Goal: Task Accomplishment & Management: Manage account settings

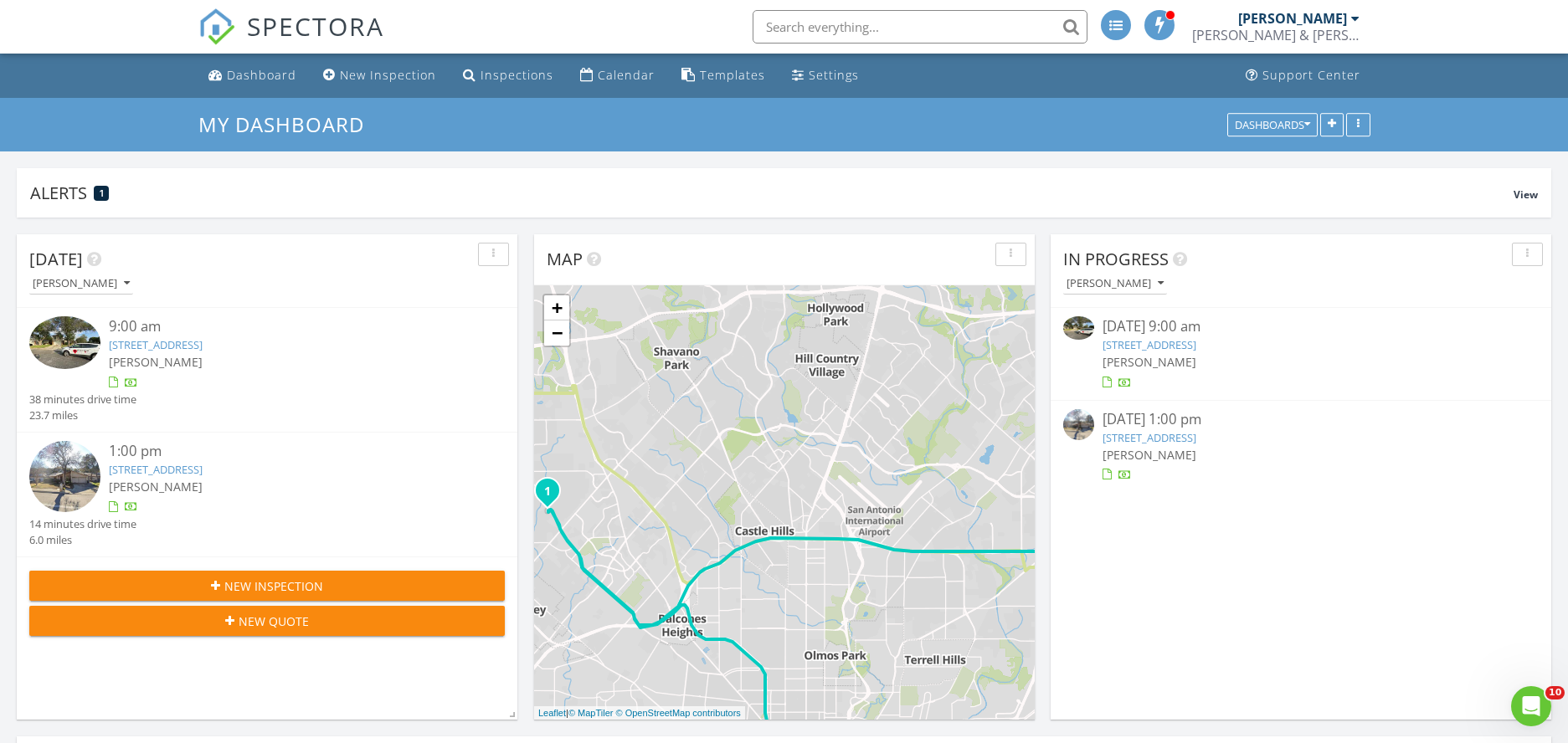
click at [89, 341] on img at bounding box center [65, 342] width 71 height 53
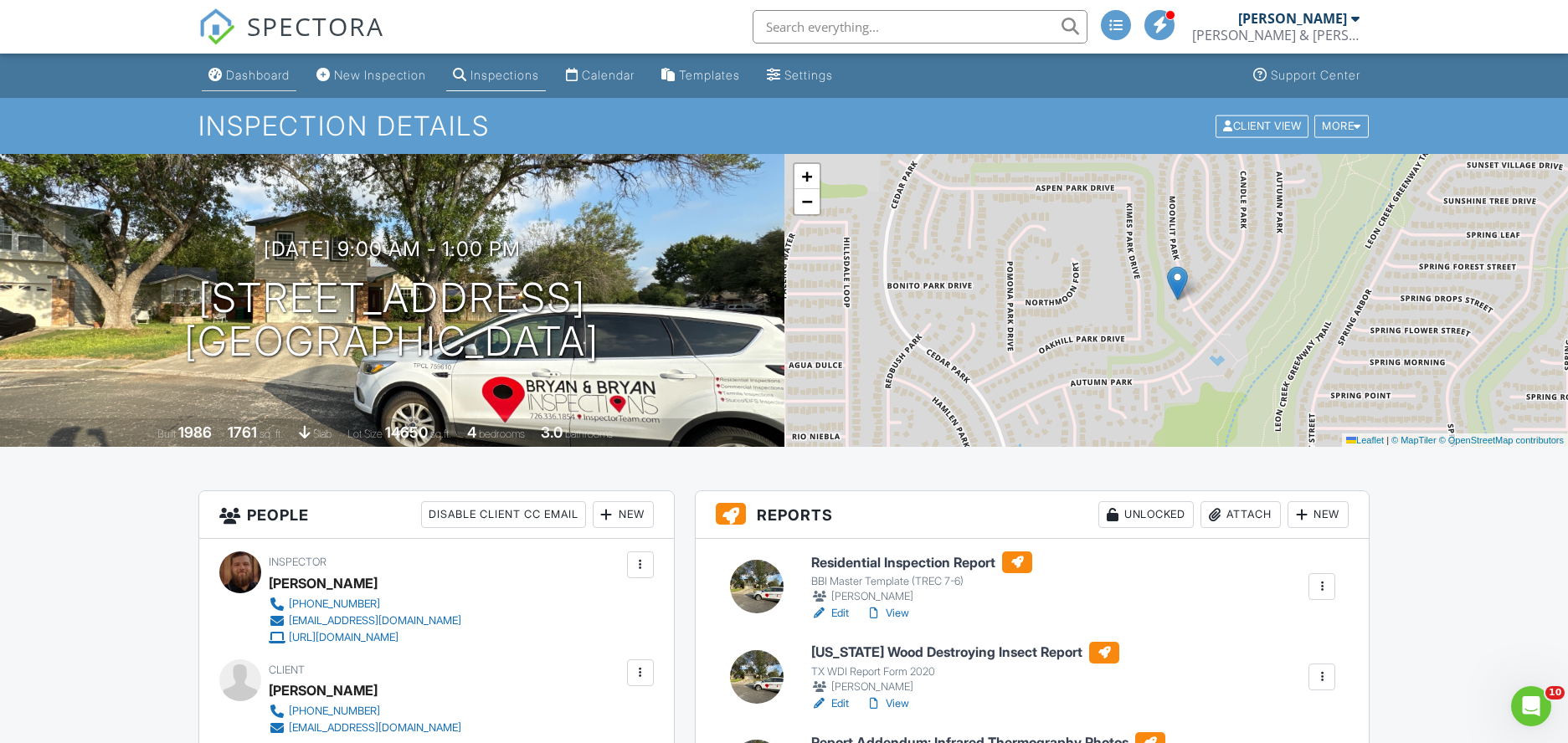
click at [277, 79] on div "Dashboard" at bounding box center [258, 74] width 64 height 14
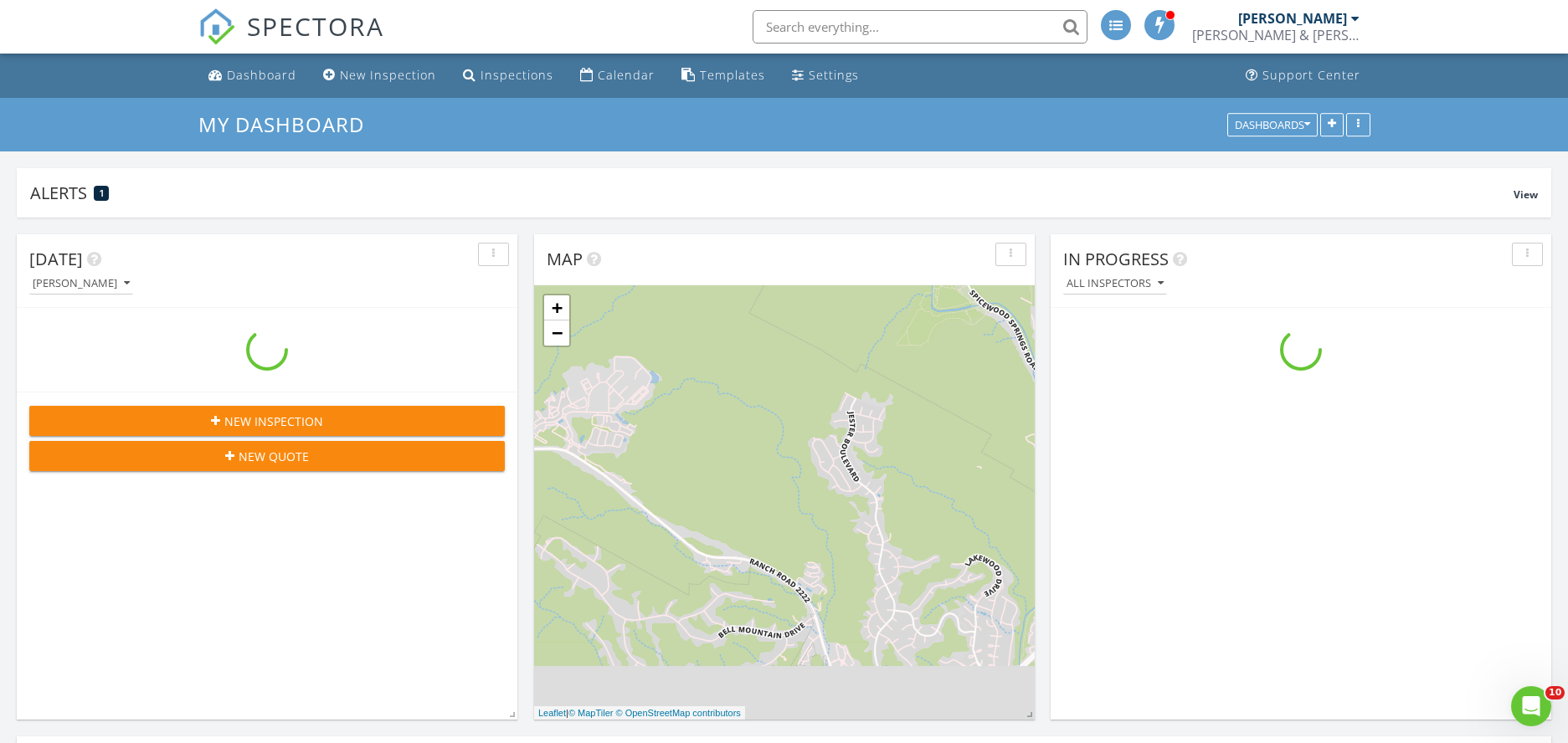
scroll to position [360, 501]
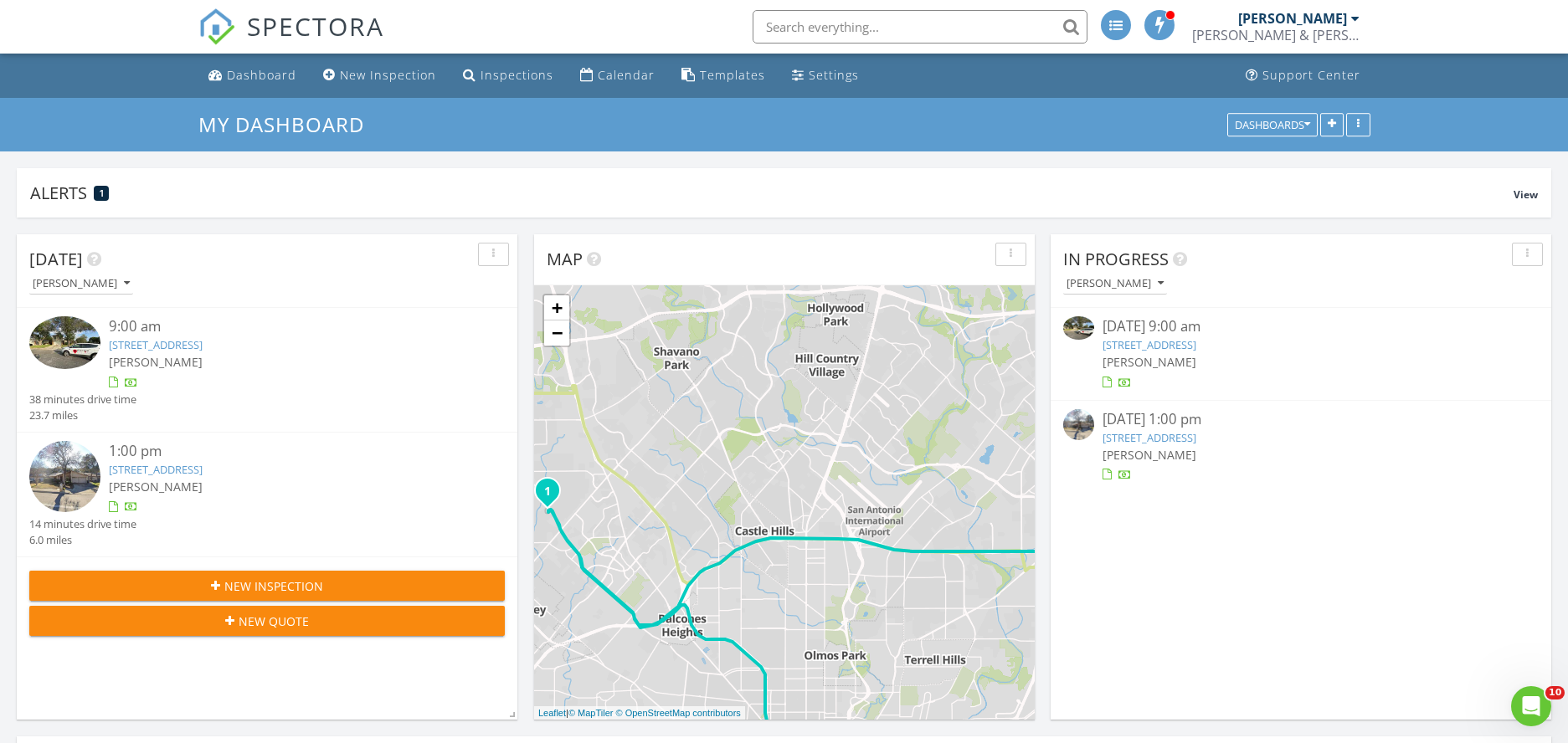
click at [78, 346] on img at bounding box center [65, 342] width 71 height 53
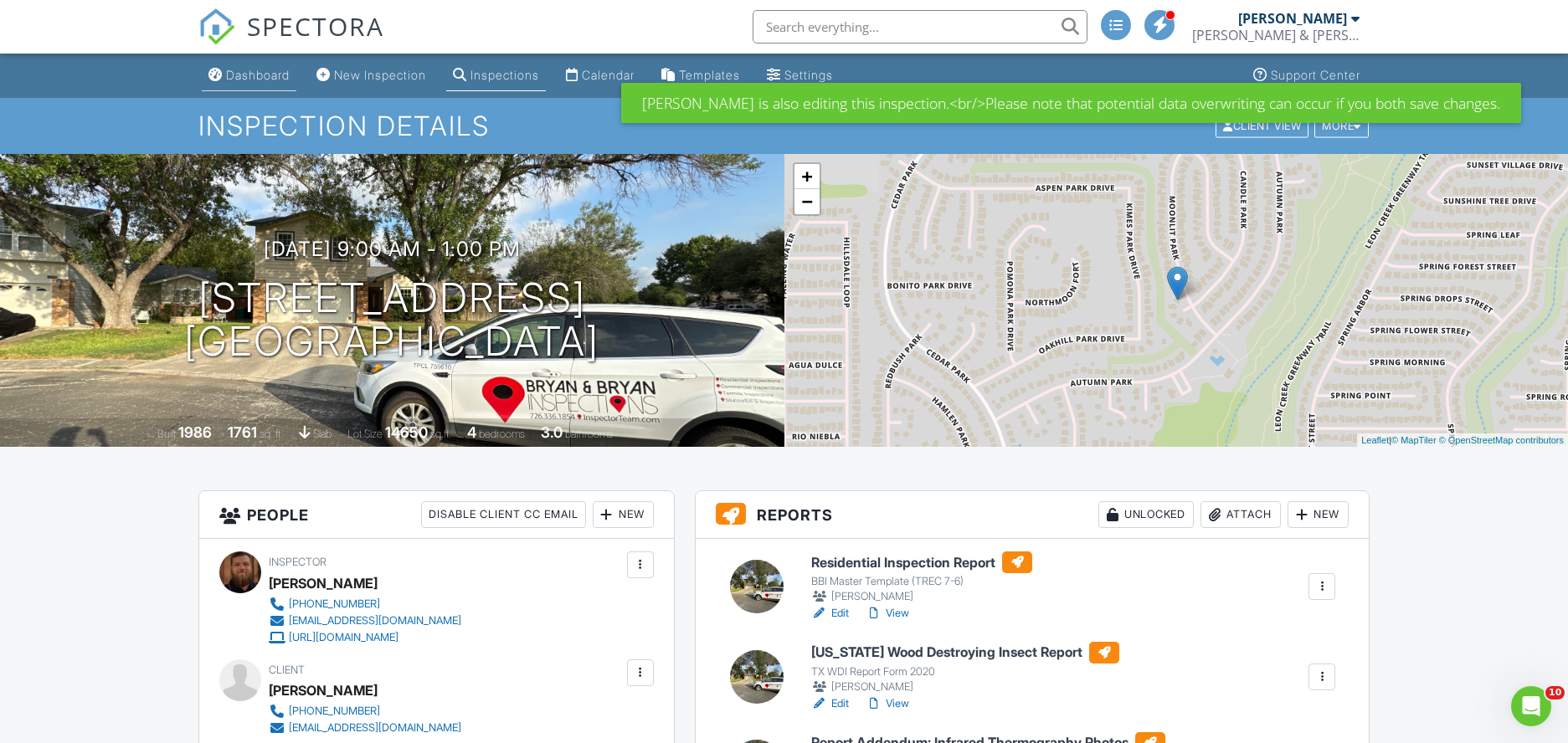
click at [282, 69] on div "Dashboard" at bounding box center [258, 74] width 64 height 14
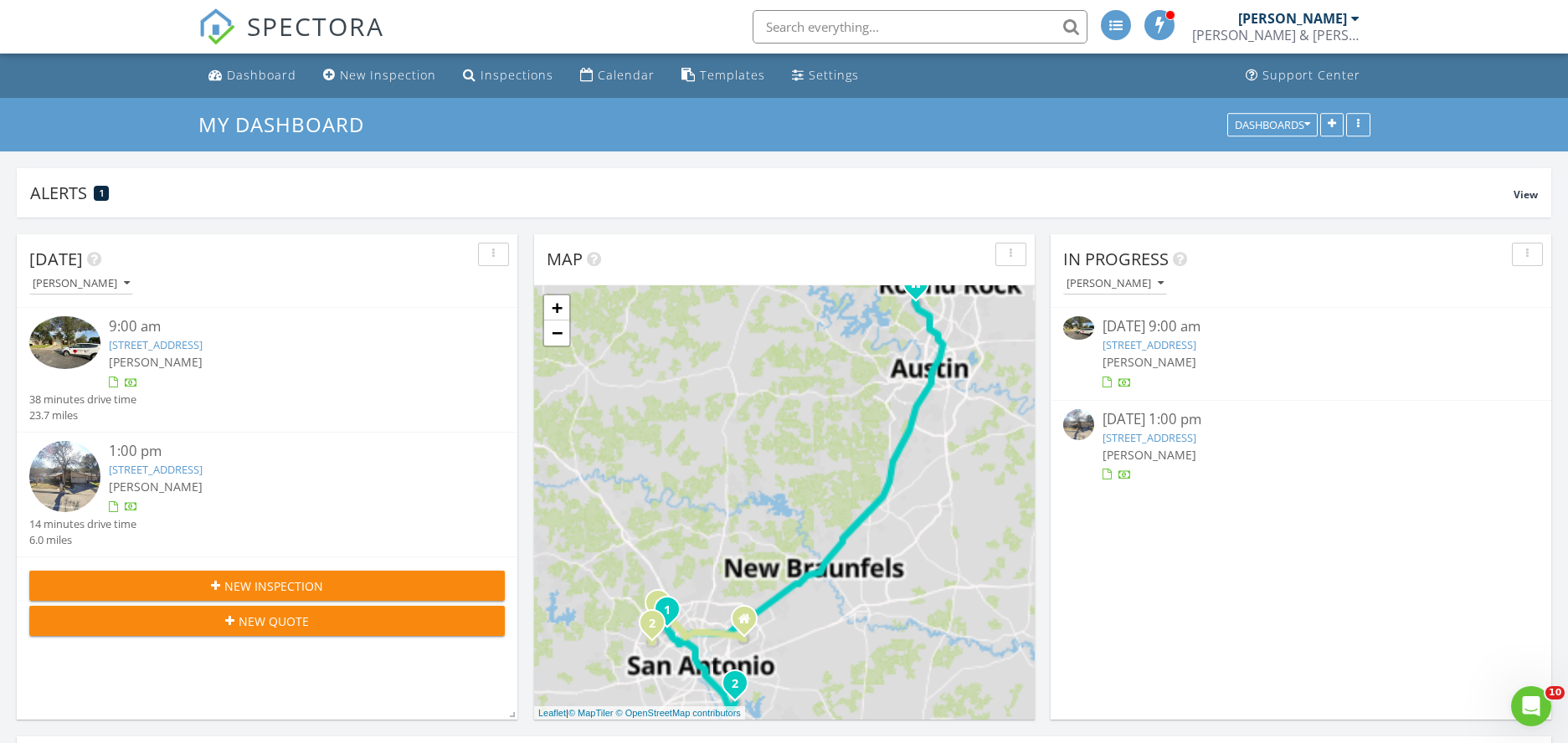
scroll to position [360, 501]
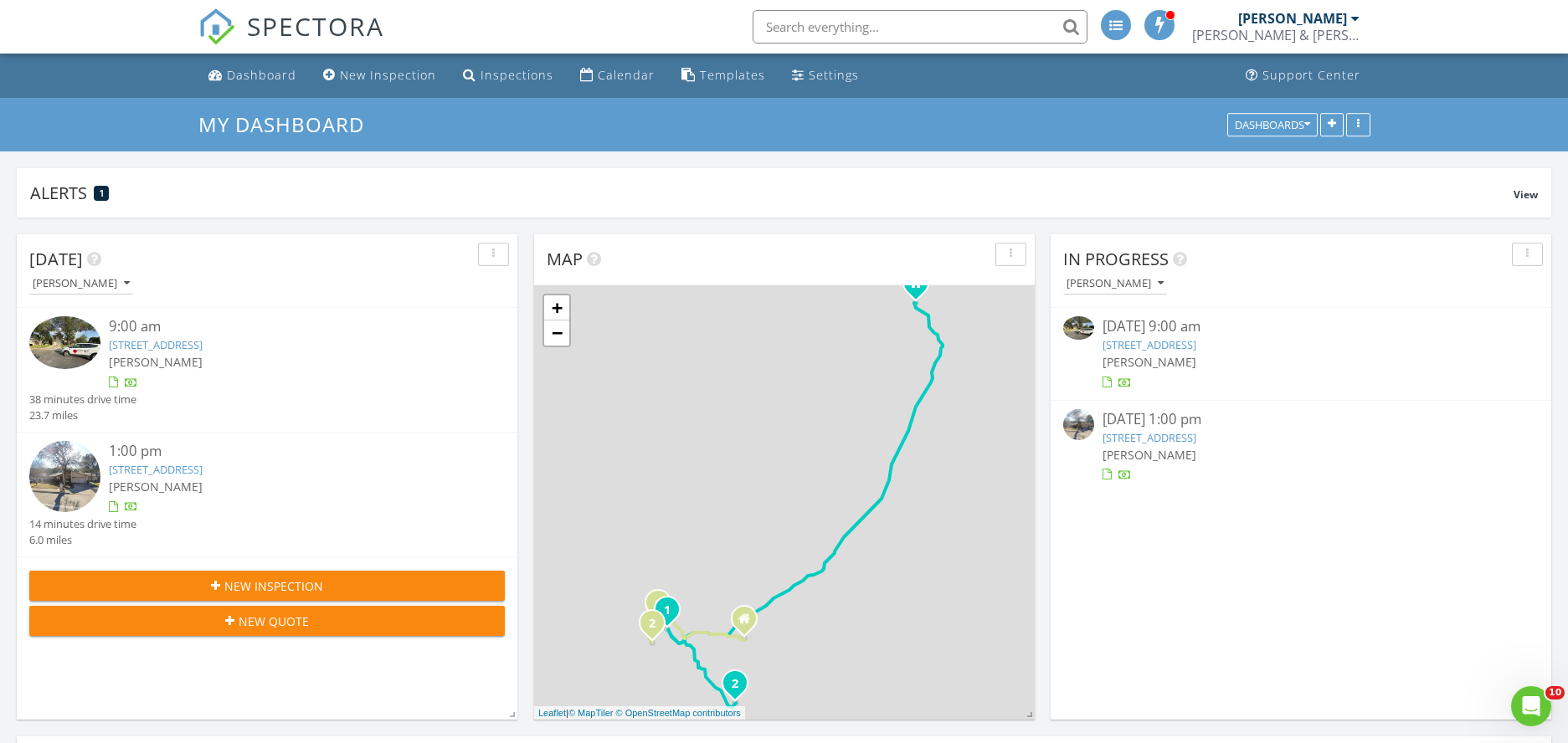
click at [57, 337] on img at bounding box center [65, 342] width 71 height 53
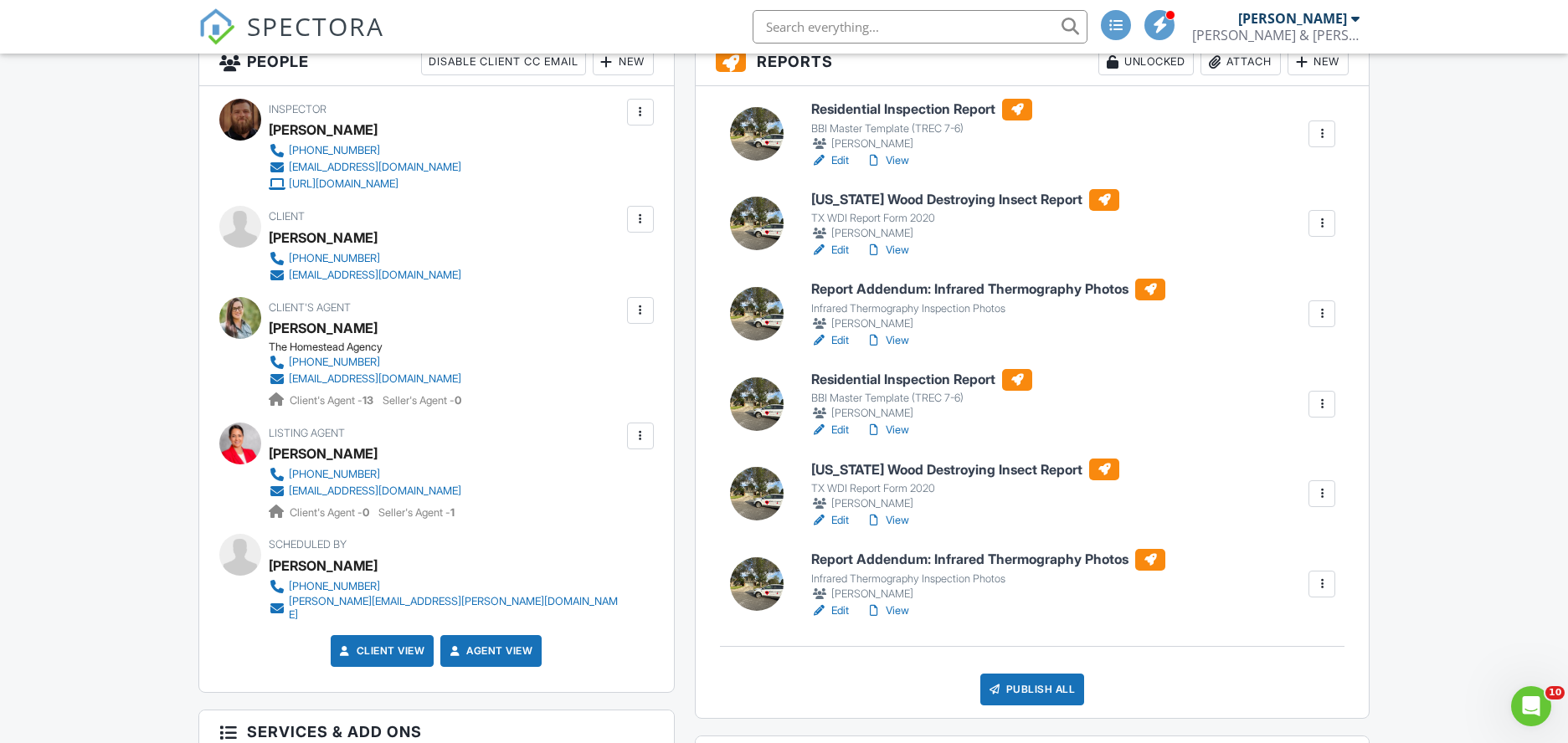
scroll to position [590, 0]
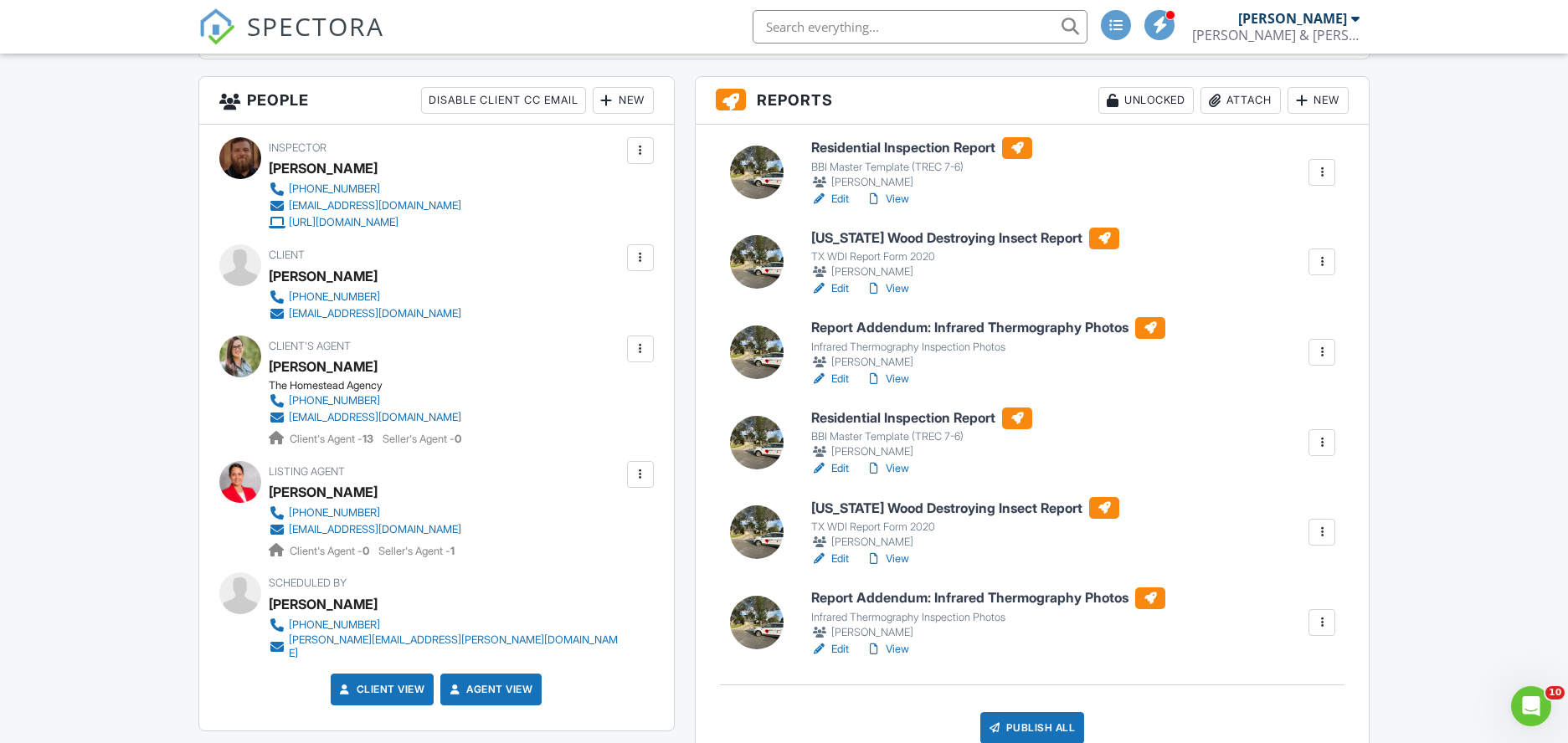
click at [899, 203] on link "View" at bounding box center [887, 199] width 43 height 17
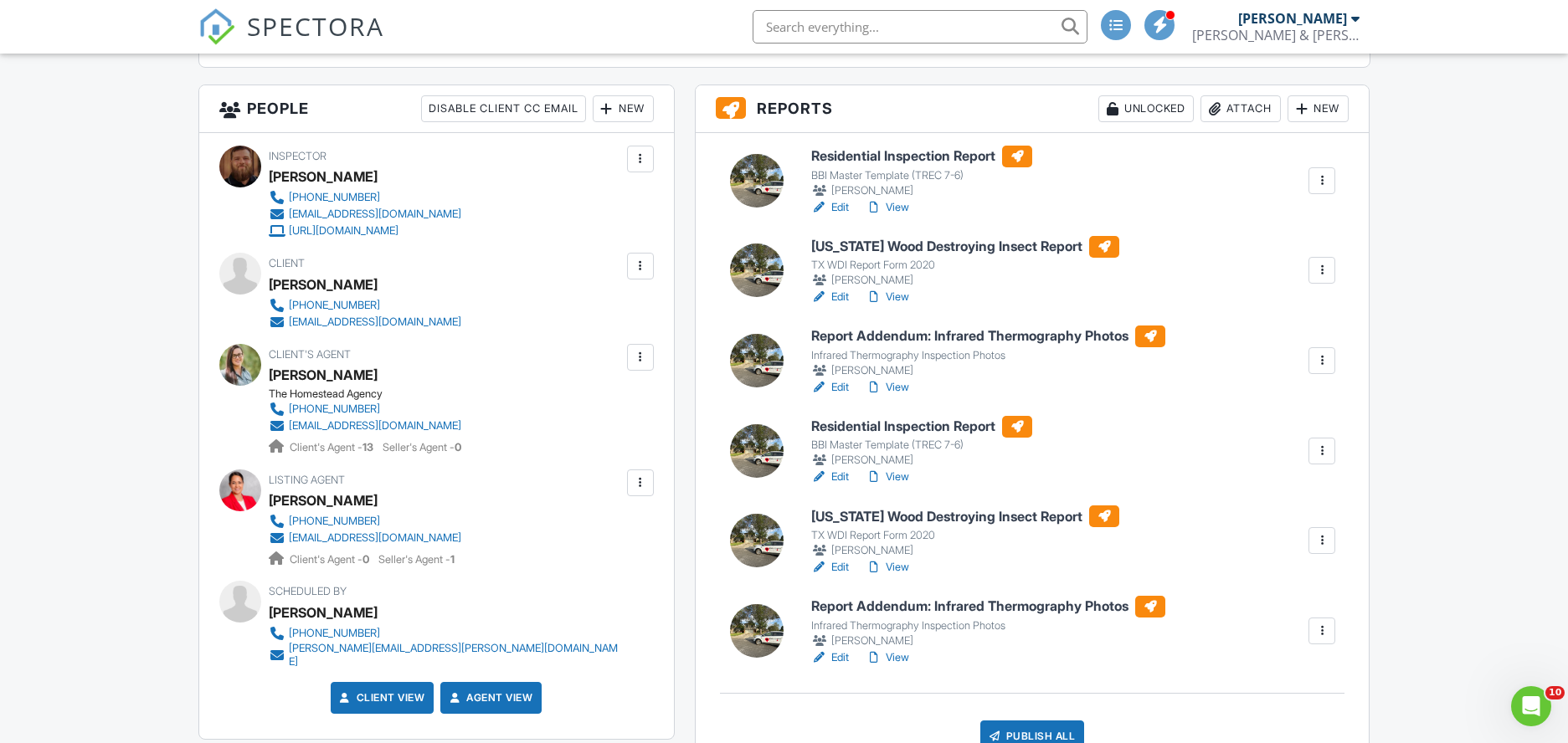
click at [1323, 450] on div at bounding box center [1321, 450] width 17 height 17
click at [1254, 615] on div "Delete" at bounding box center [1248, 614] width 35 height 18
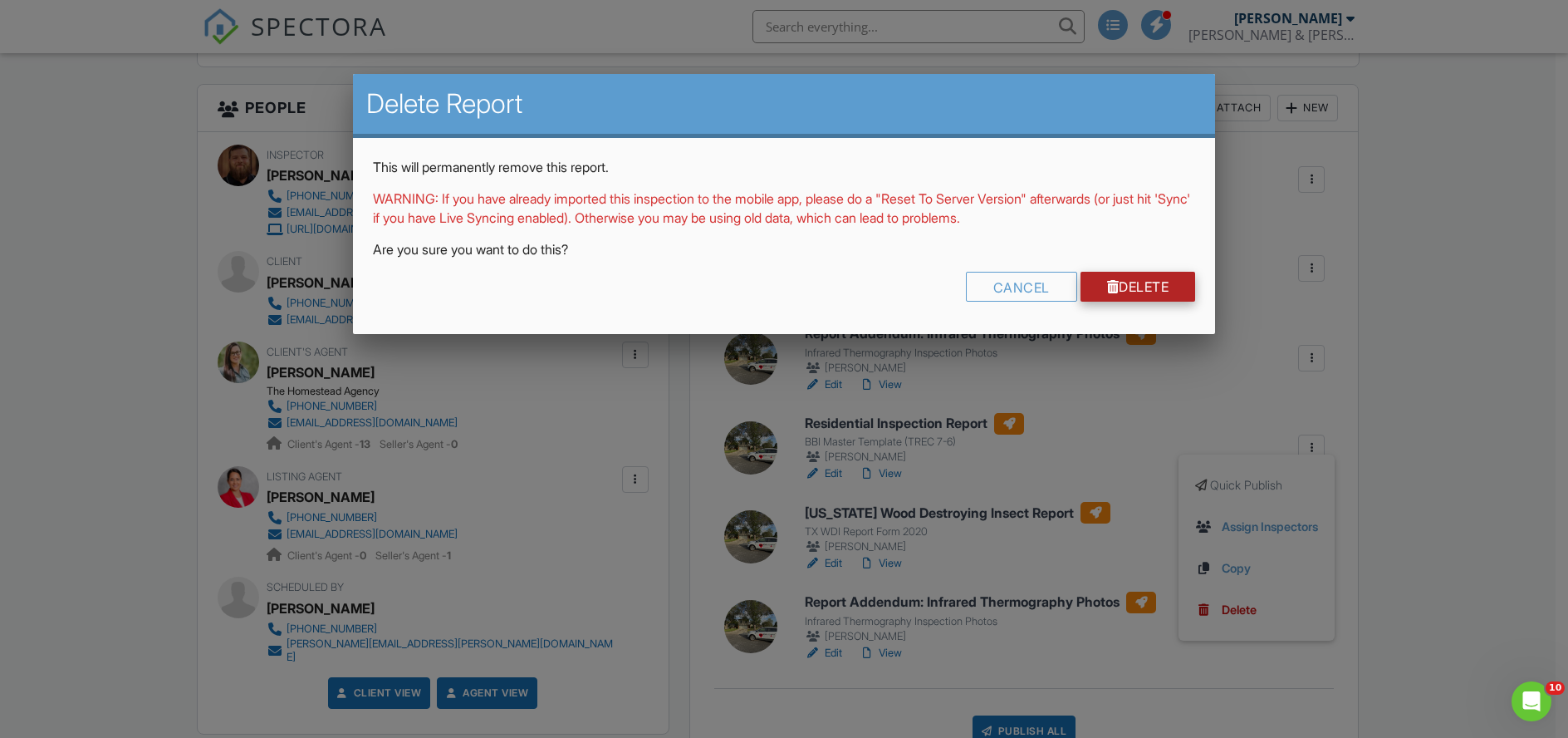
click at [1147, 292] on link "Delete" at bounding box center [1138, 286] width 115 height 30
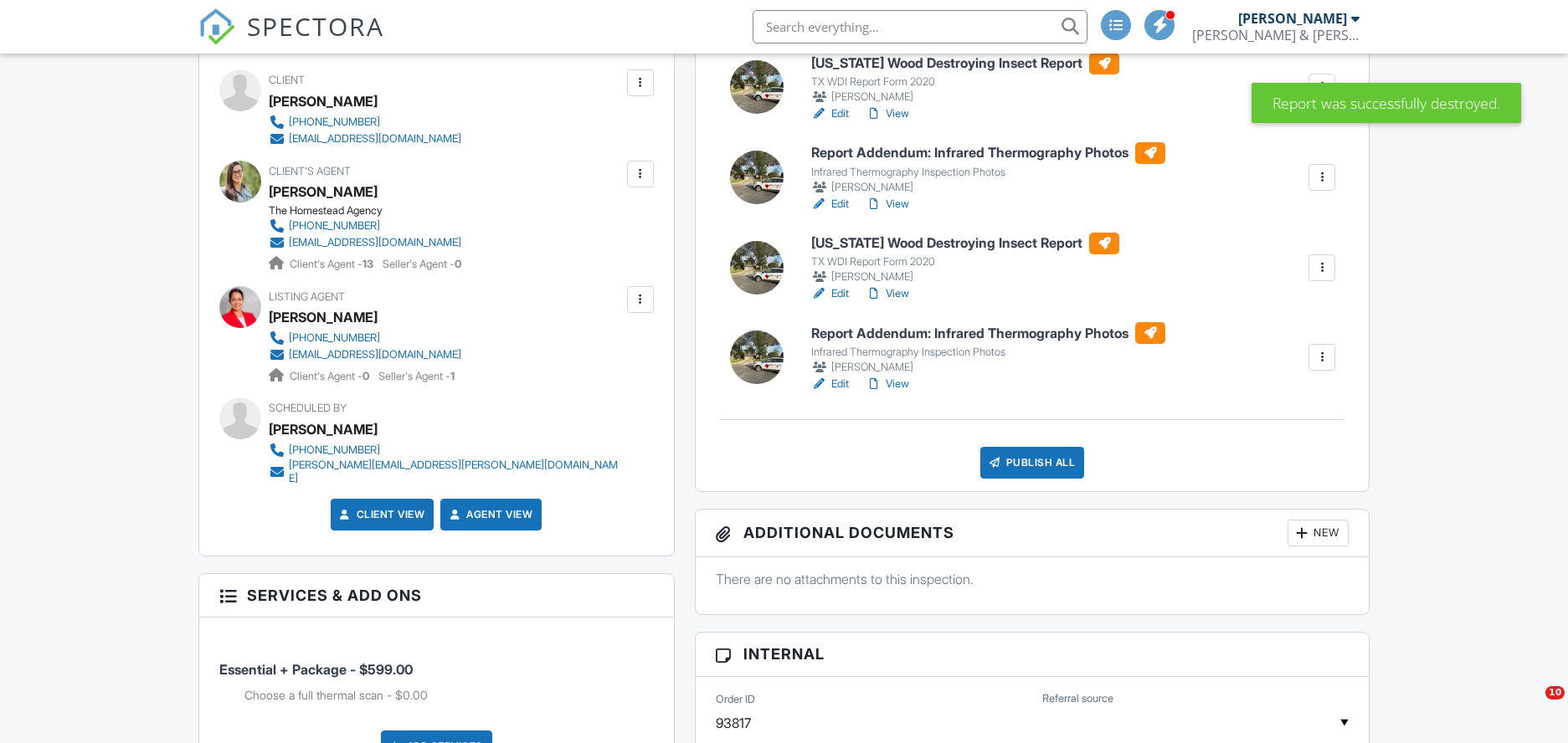
click at [898, 385] on link "View" at bounding box center [887, 384] width 43 height 17
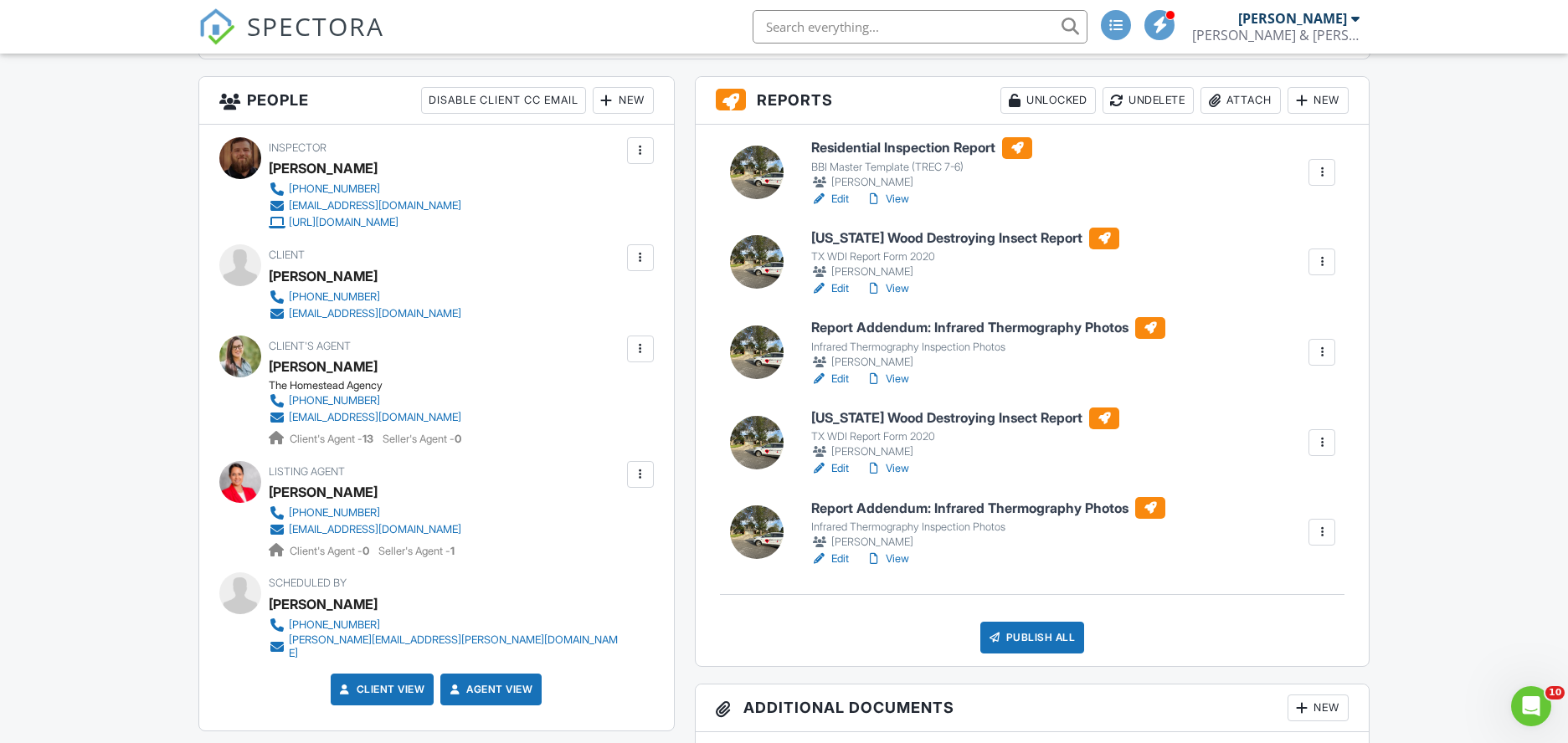
click at [1320, 533] on div at bounding box center [1321, 532] width 17 height 17
click at [1258, 698] on div "Delete" at bounding box center [1248, 695] width 35 height 18
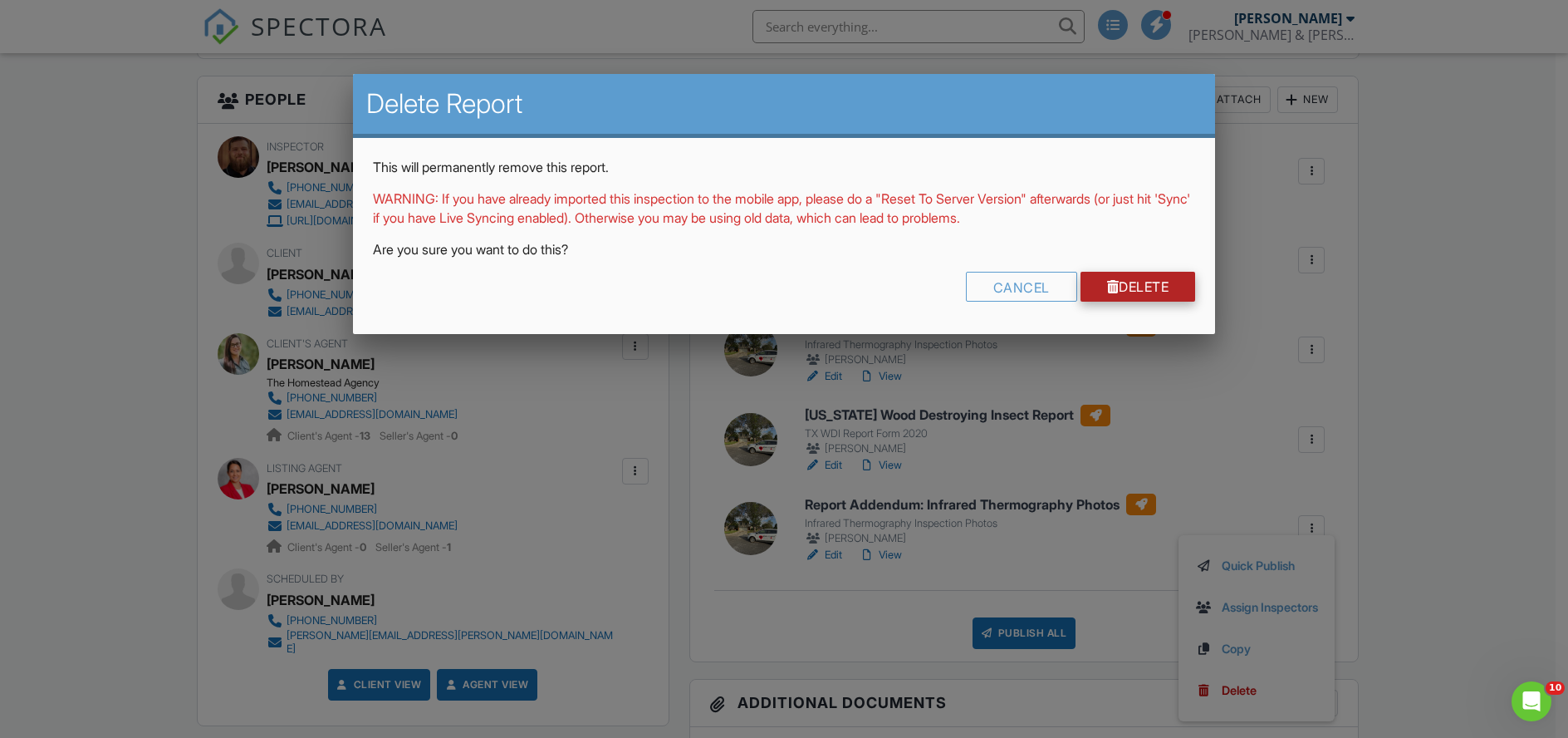
click at [1168, 281] on link "Delete" at bounding box center [1138, 286] width 115 height 30
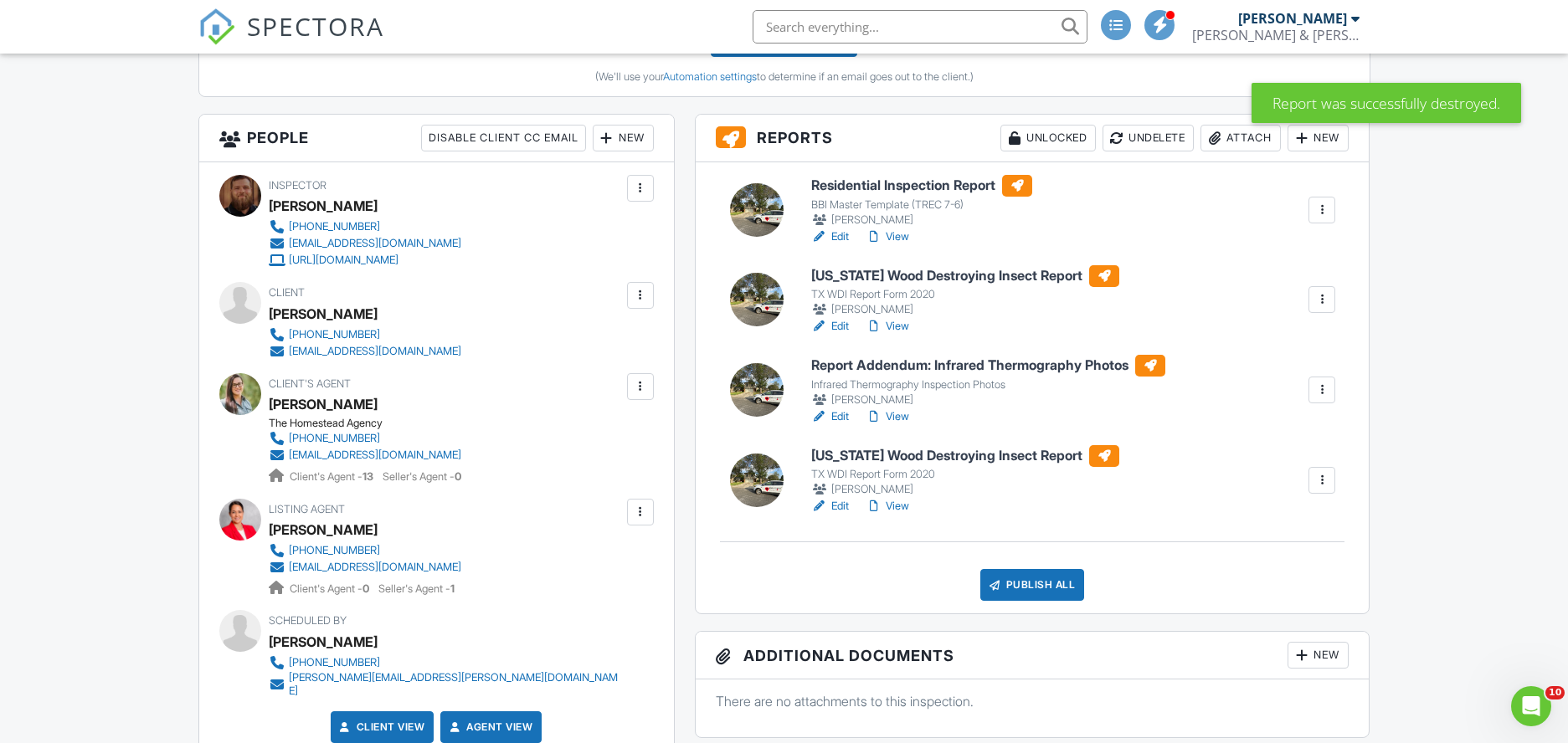
click at [1325, 474] on div at bounding box center [1321, 480] width 17 height 17
click at [1283, 634] on link "Delete" at bounding box center [1266, 643] width 124 height 18
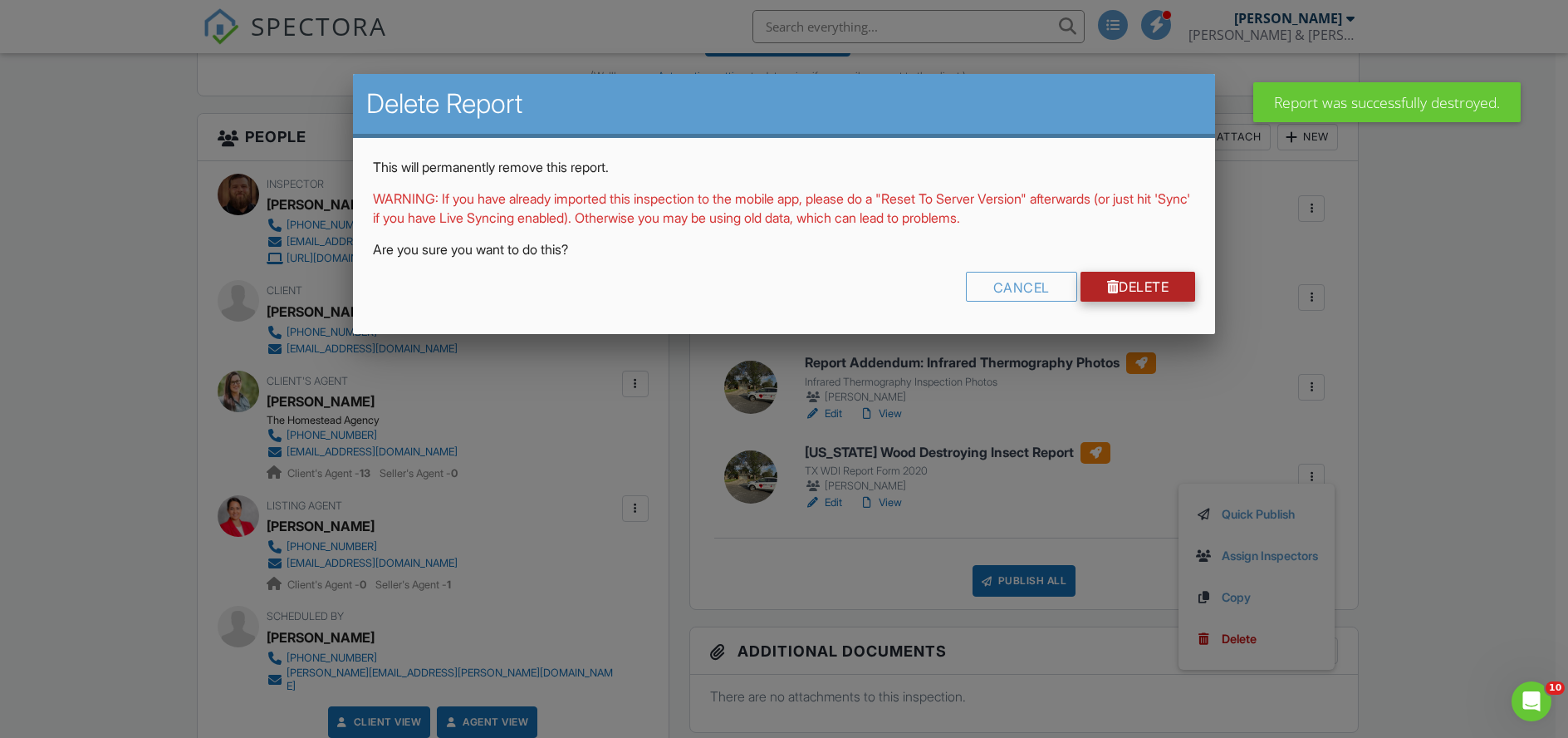
click at [1150, 281] on link "Delete" at bounding box center [1138, 286] width 115 height 30
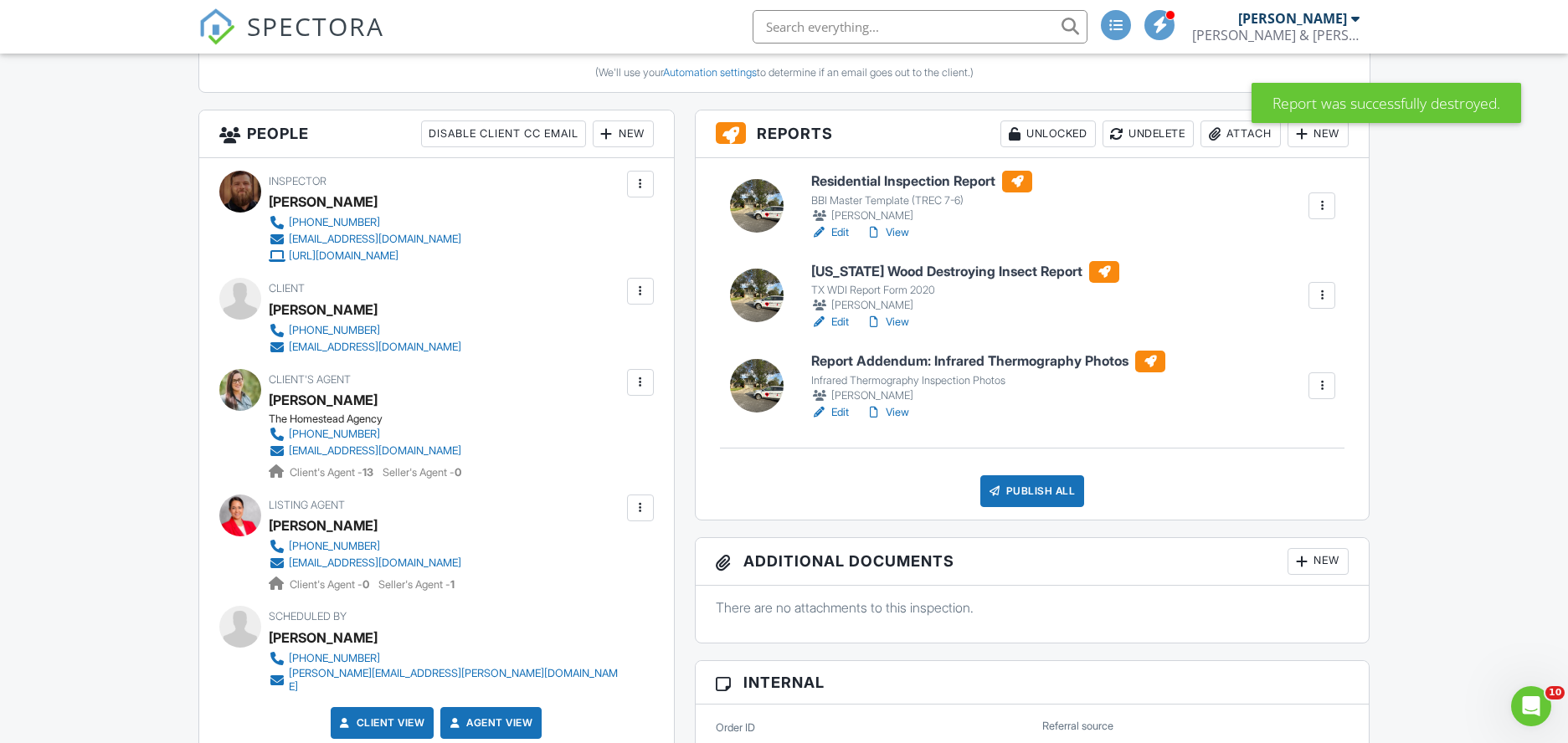
click at [903, 414] on link "View" at bounding box center [887, 413] width 43 height 17
click at [897, 322] on link "View" at bounding box center [887, 322] width 43 height 17
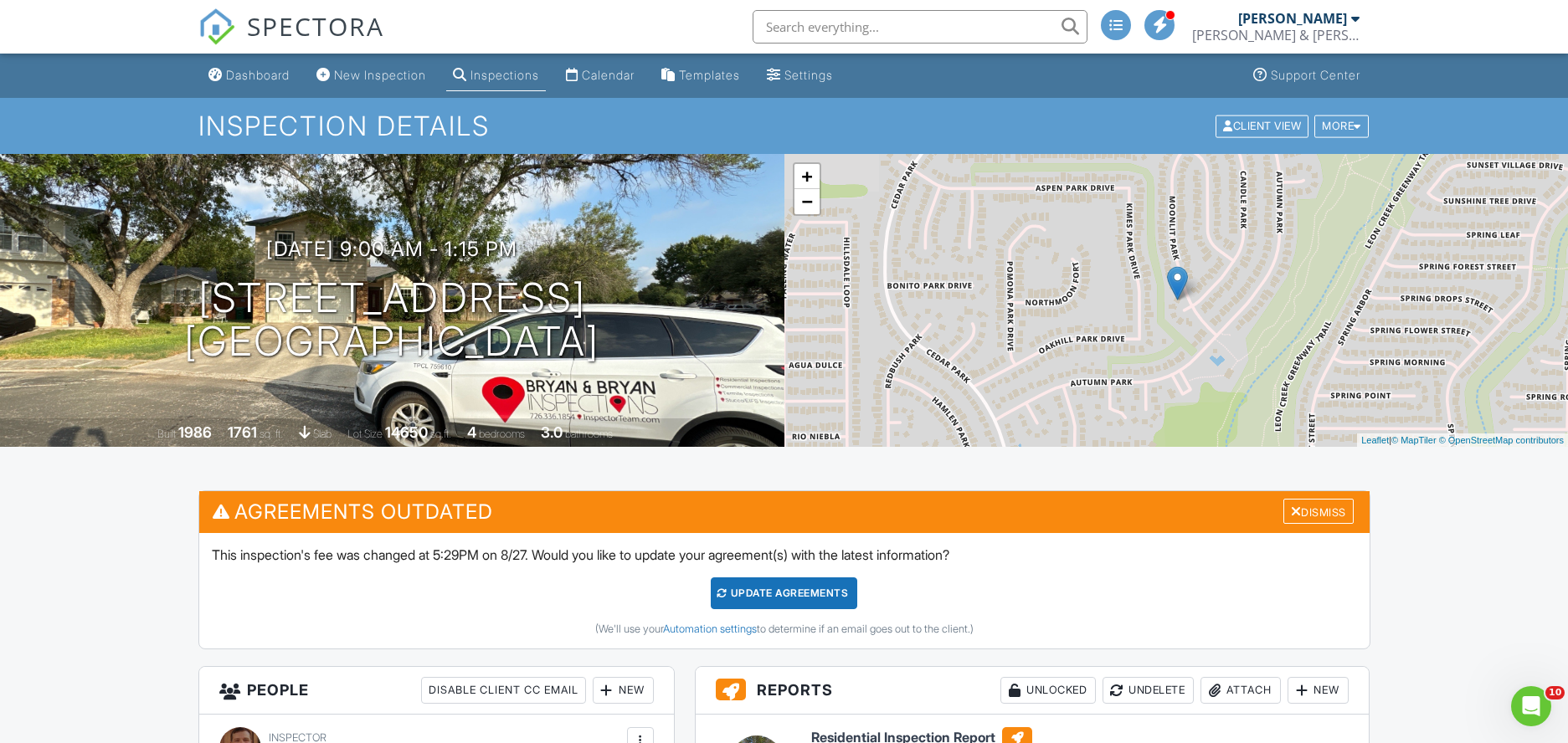
scroll to position [369, 0]
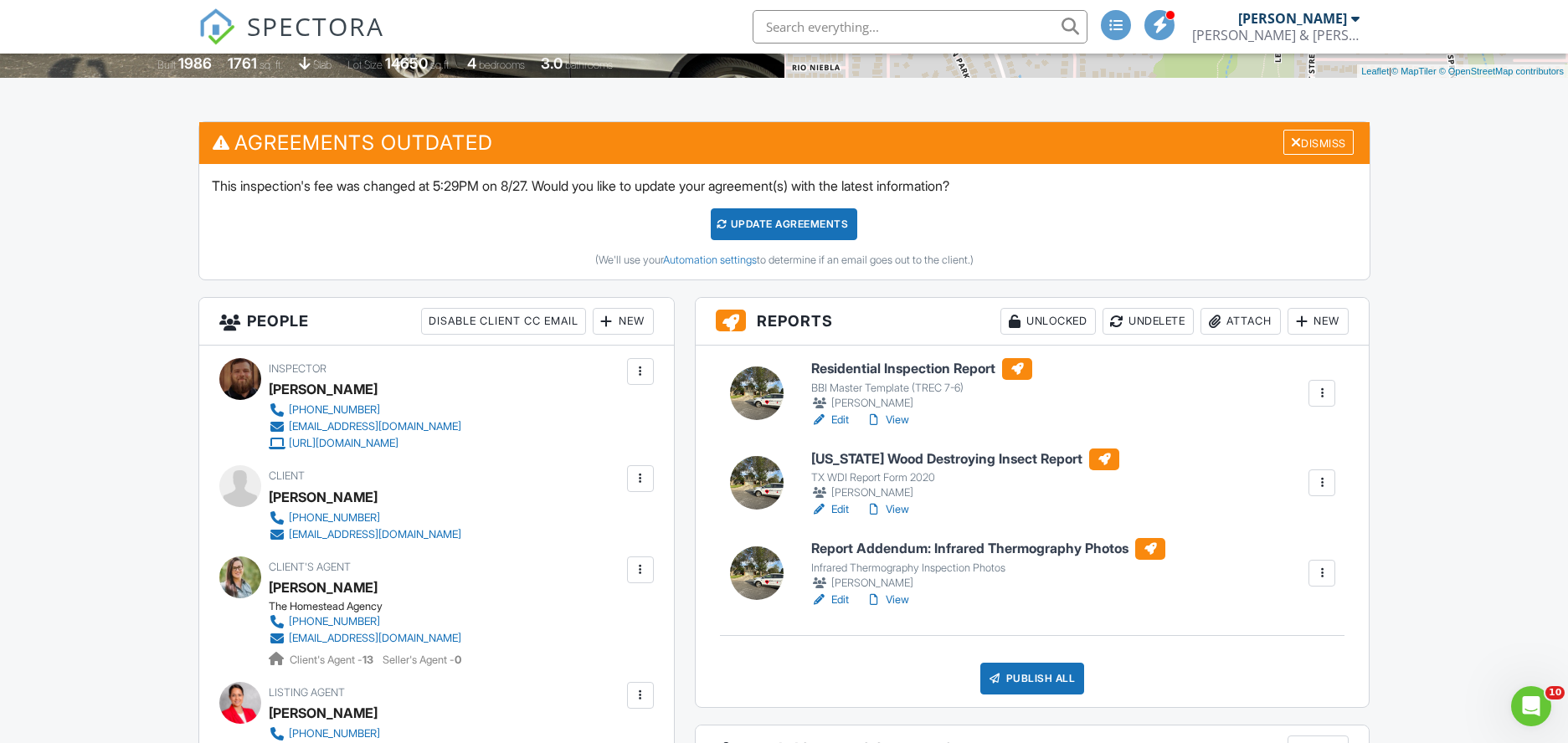
click at [903, 420] on link "View" at bounding box center [887, 420] width 43 height 17
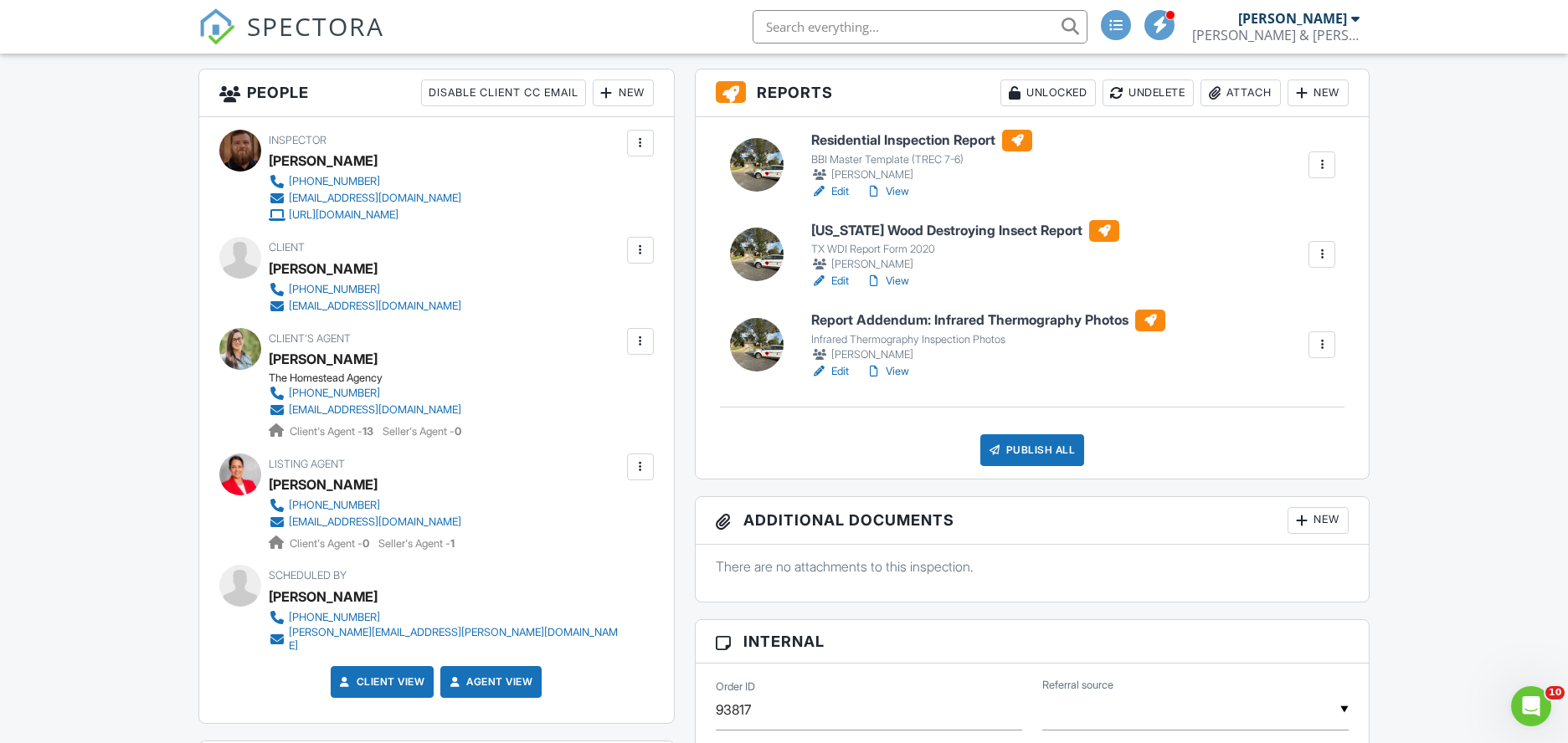
scroll to position [570, 0]
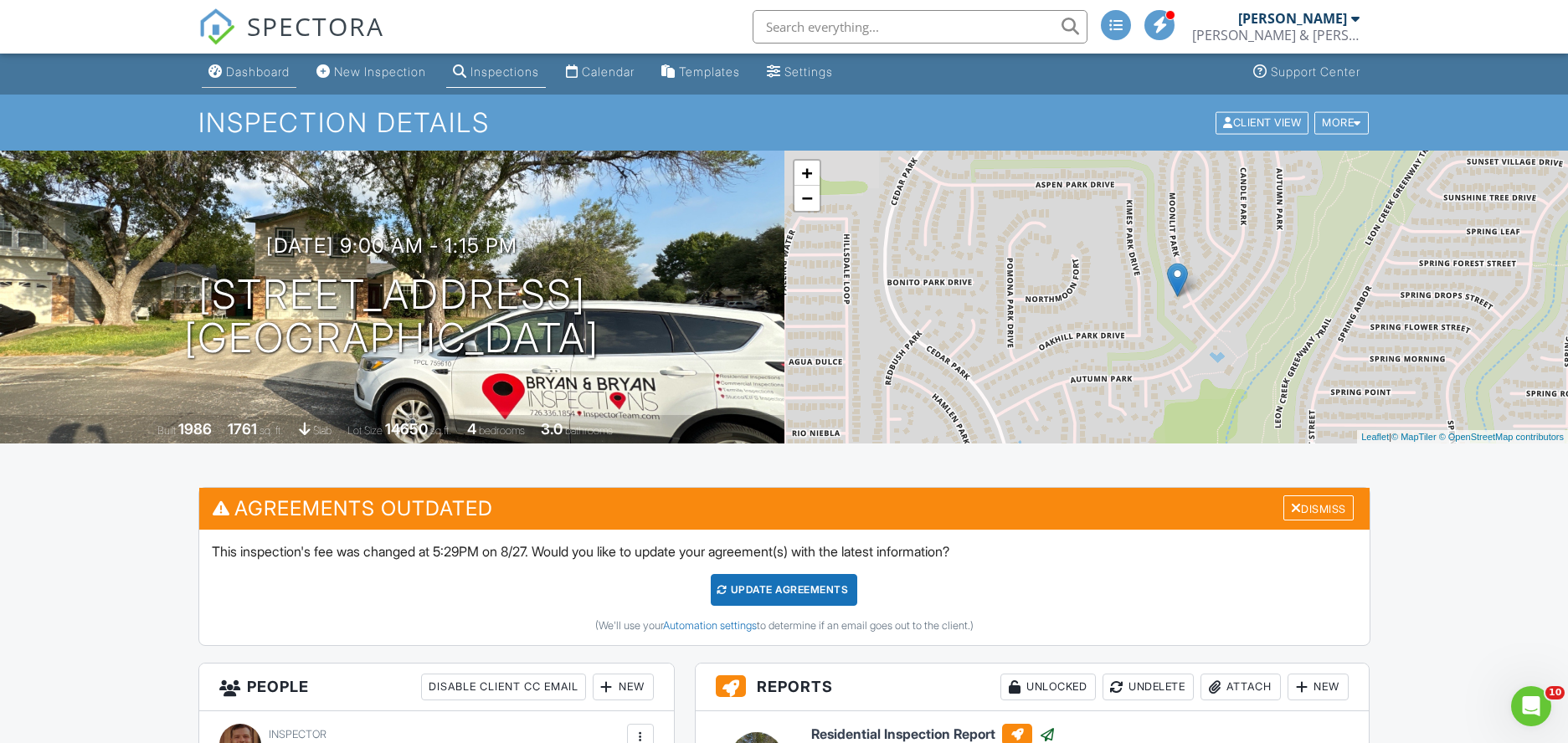
click at [256, 76] on div "Dashboard" at bounding box center [258, 71] width 64 height 14
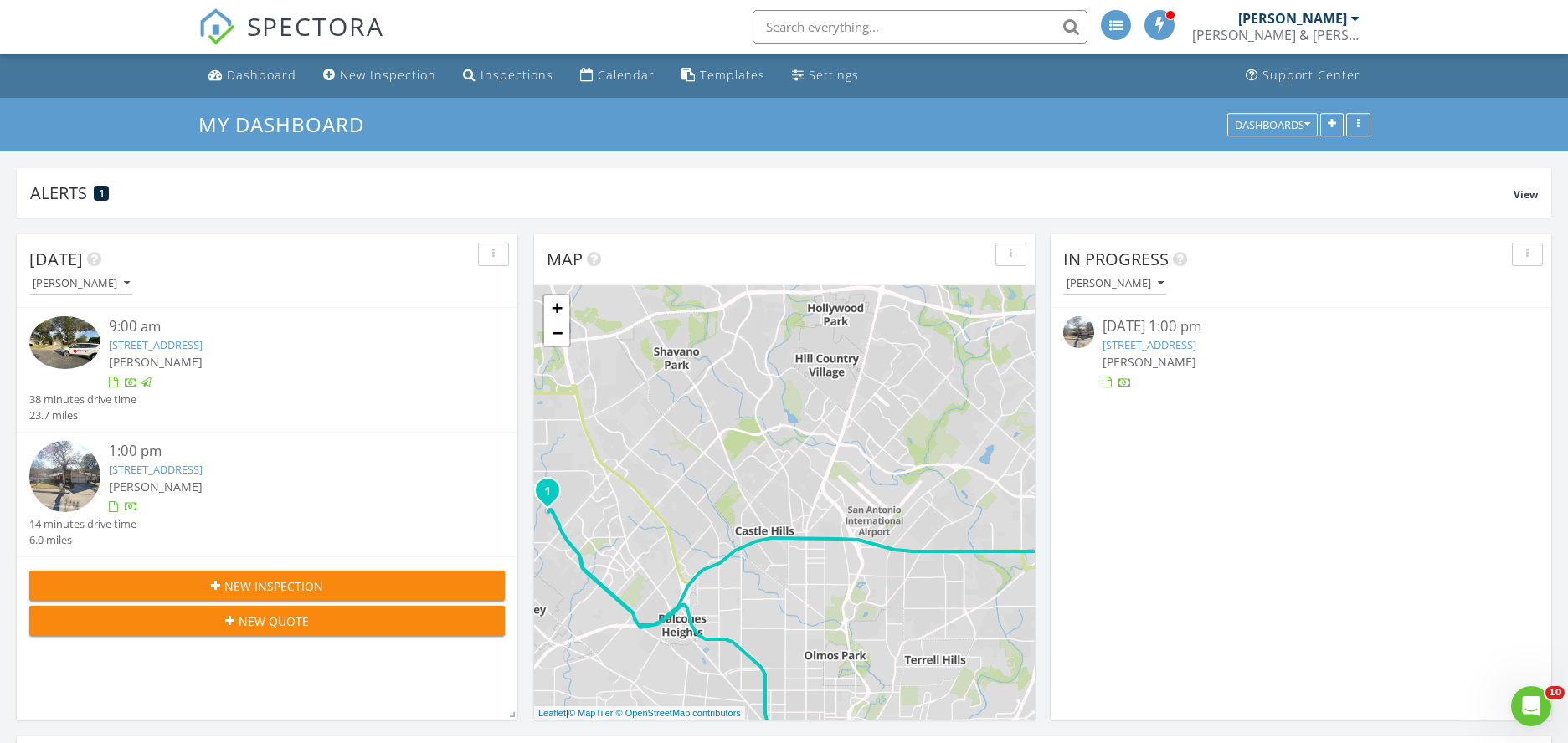
click at [85, 465] on img at bounding box center [65, 476] width 71 height 71
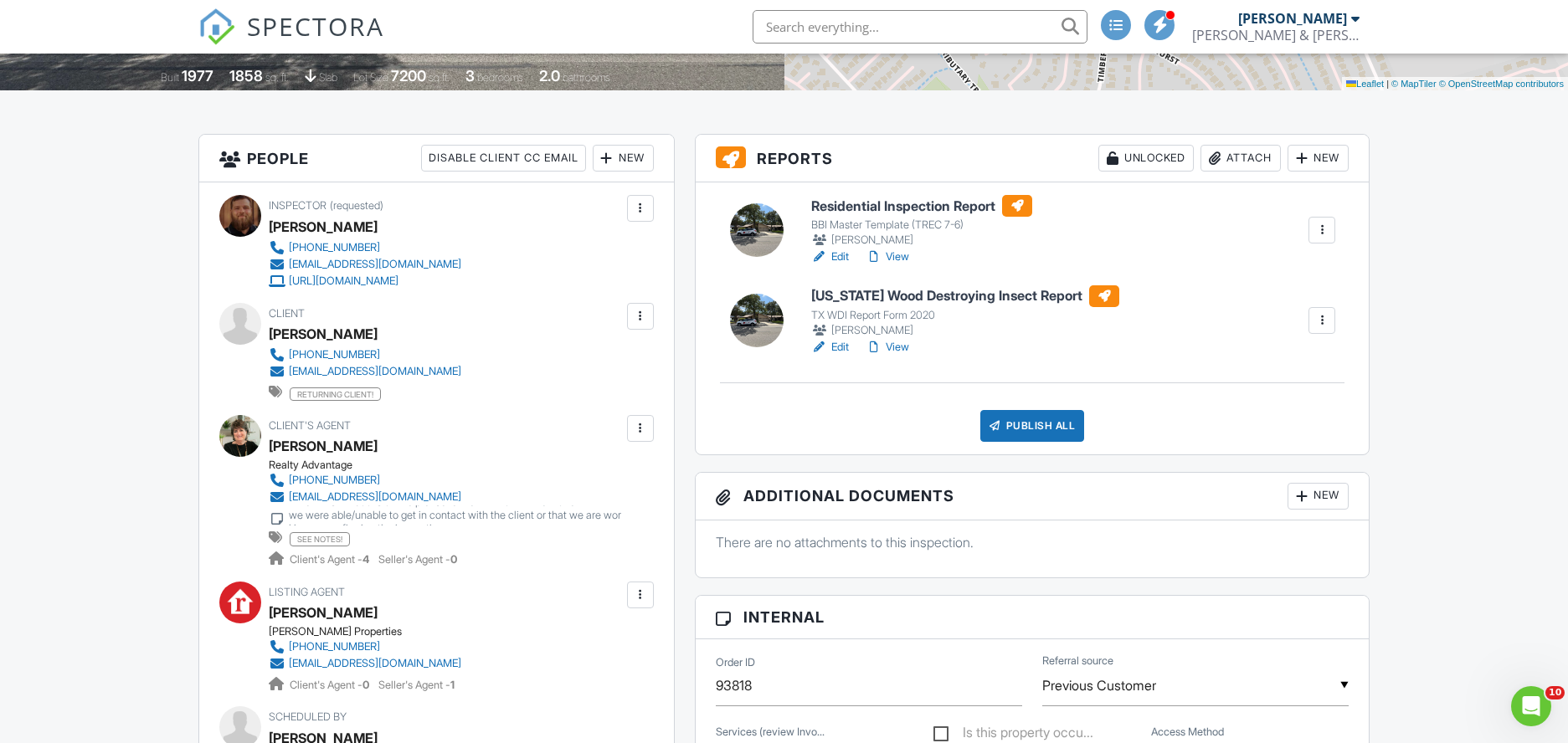
scroll to position [471, 0]
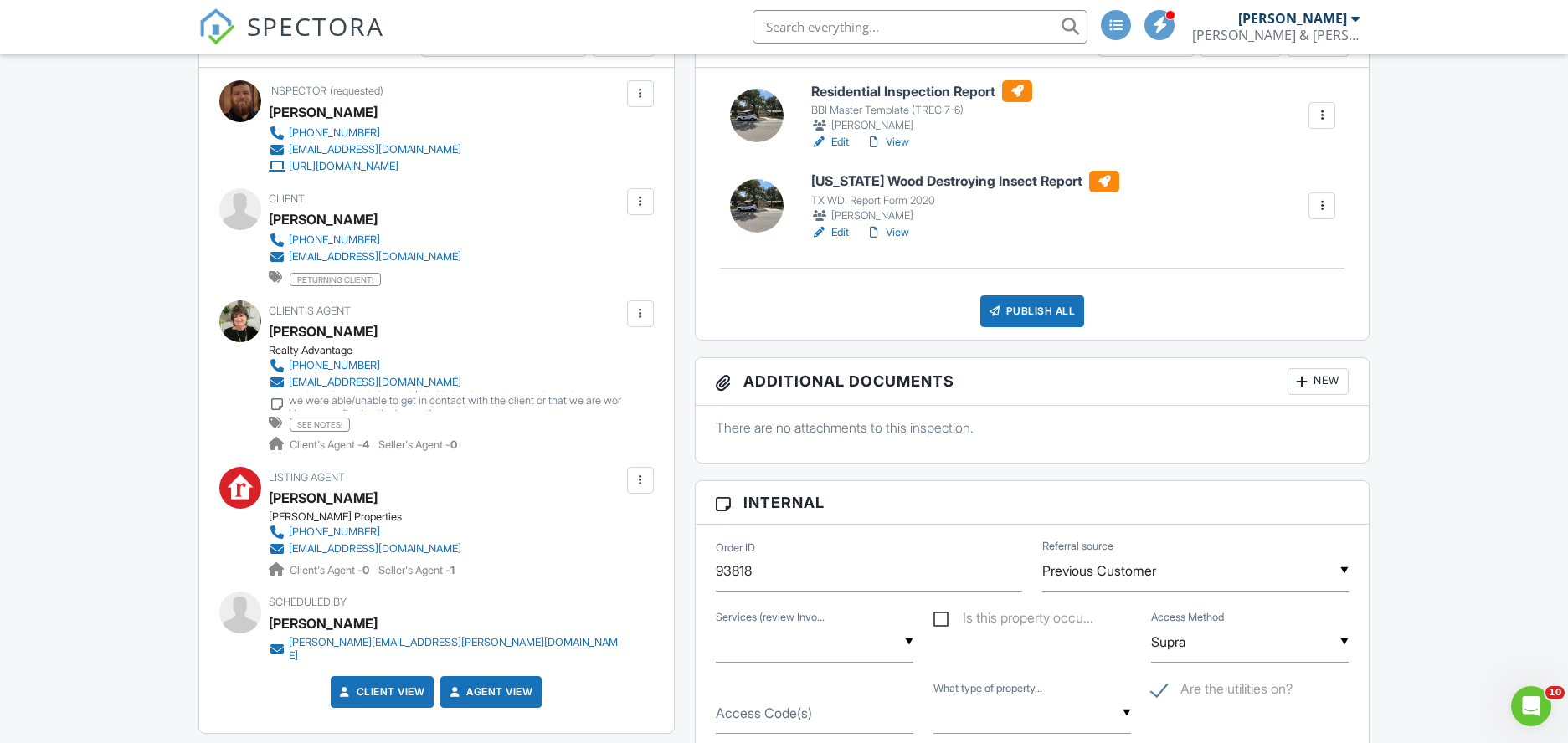
click at [350, 400] on div "When this BA books online please let he BA know via text or email that we were …" at bounding box center [456, 401] width 334 height 41
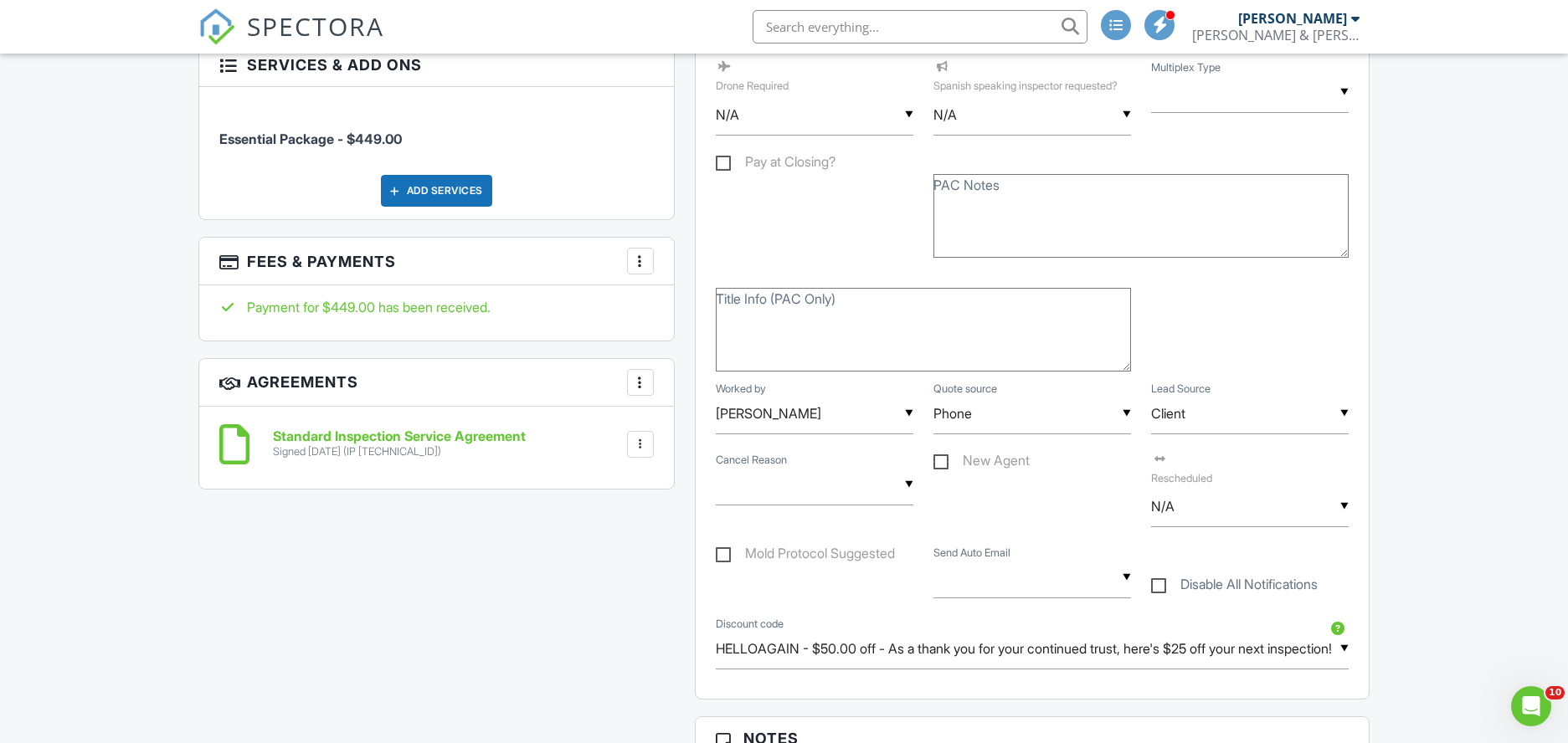
scroll to position [1490, 0]
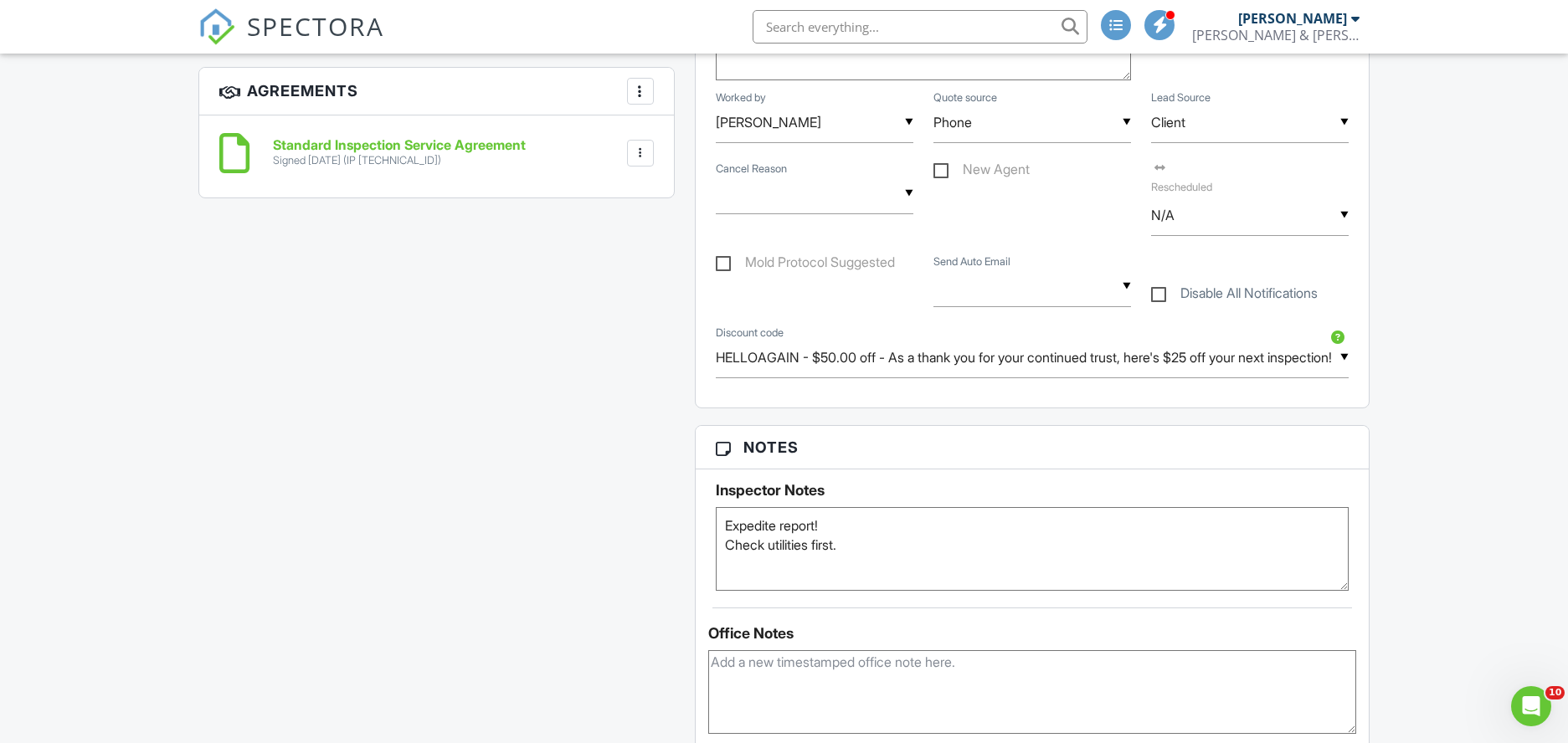
click at [1345, 371] on div "▼ HELLOAGAIN - $50.00 off - As a thank you for your continued trust, here's $25…" at bounding box center [1032, 357] width 633 height 41
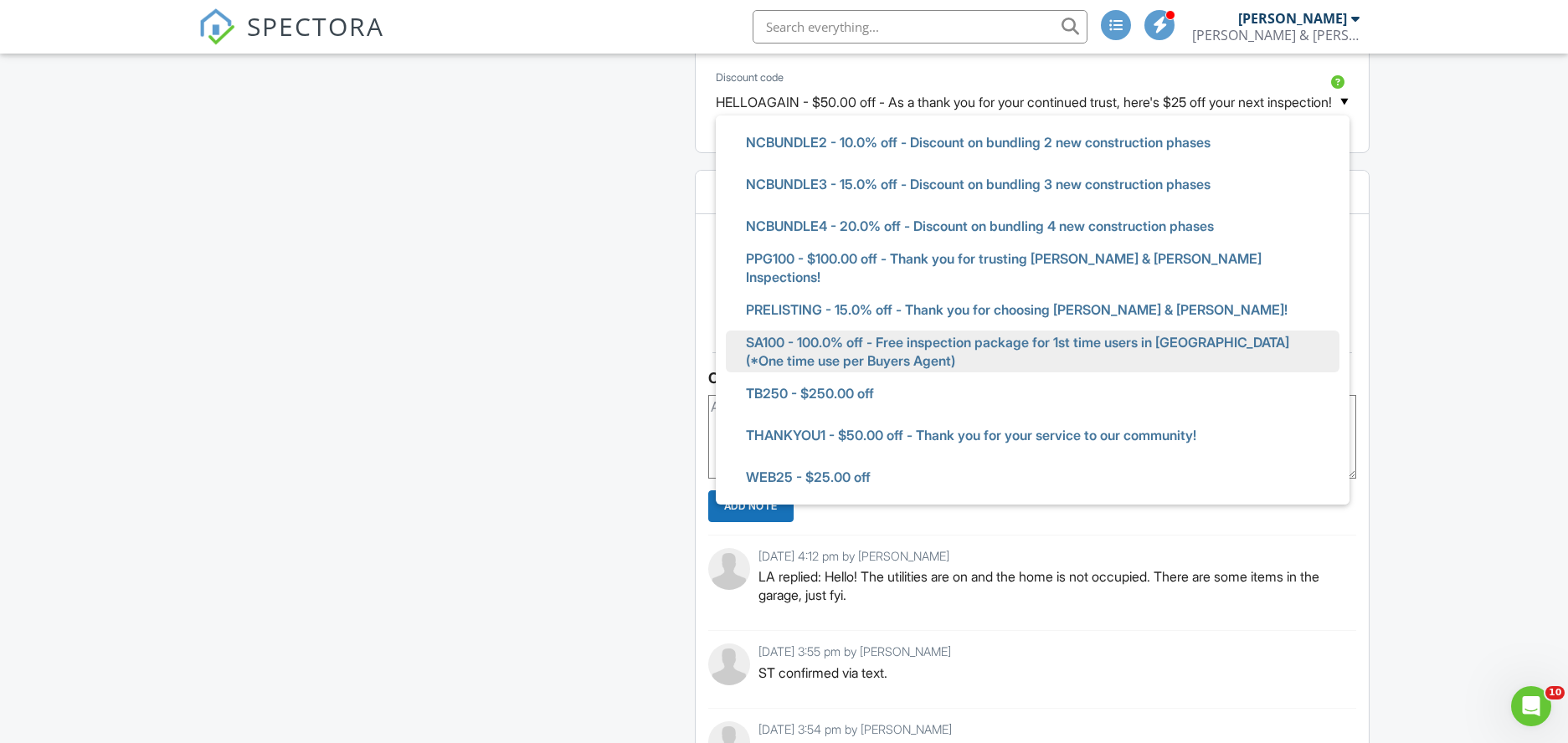
scroll to position [1600, 0]
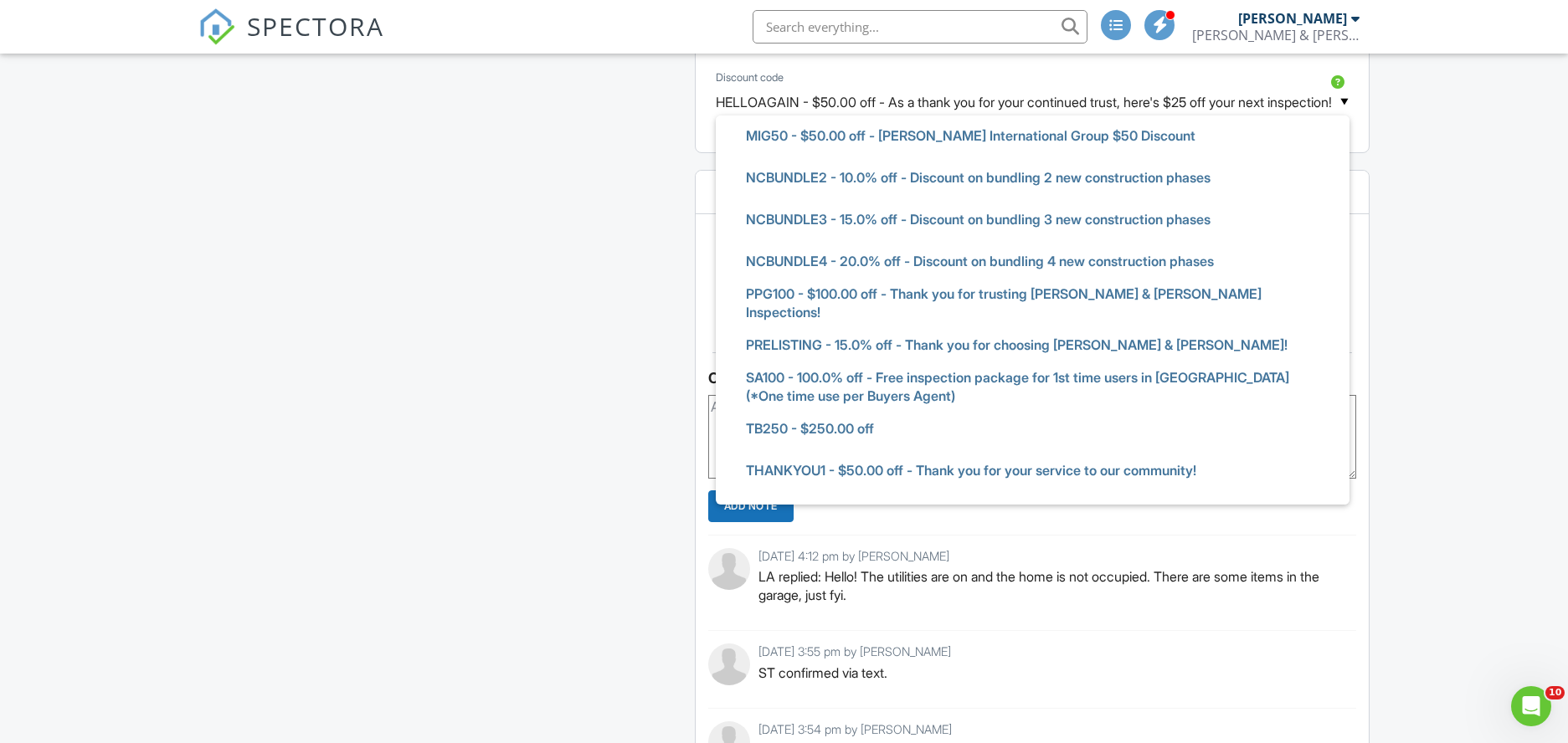
click at [1452, 279] on div "Dashboard New Inspection Inspections Calendar Templates Settings Support Center…" at bounding box center [784, 268] width 1568 height 3920
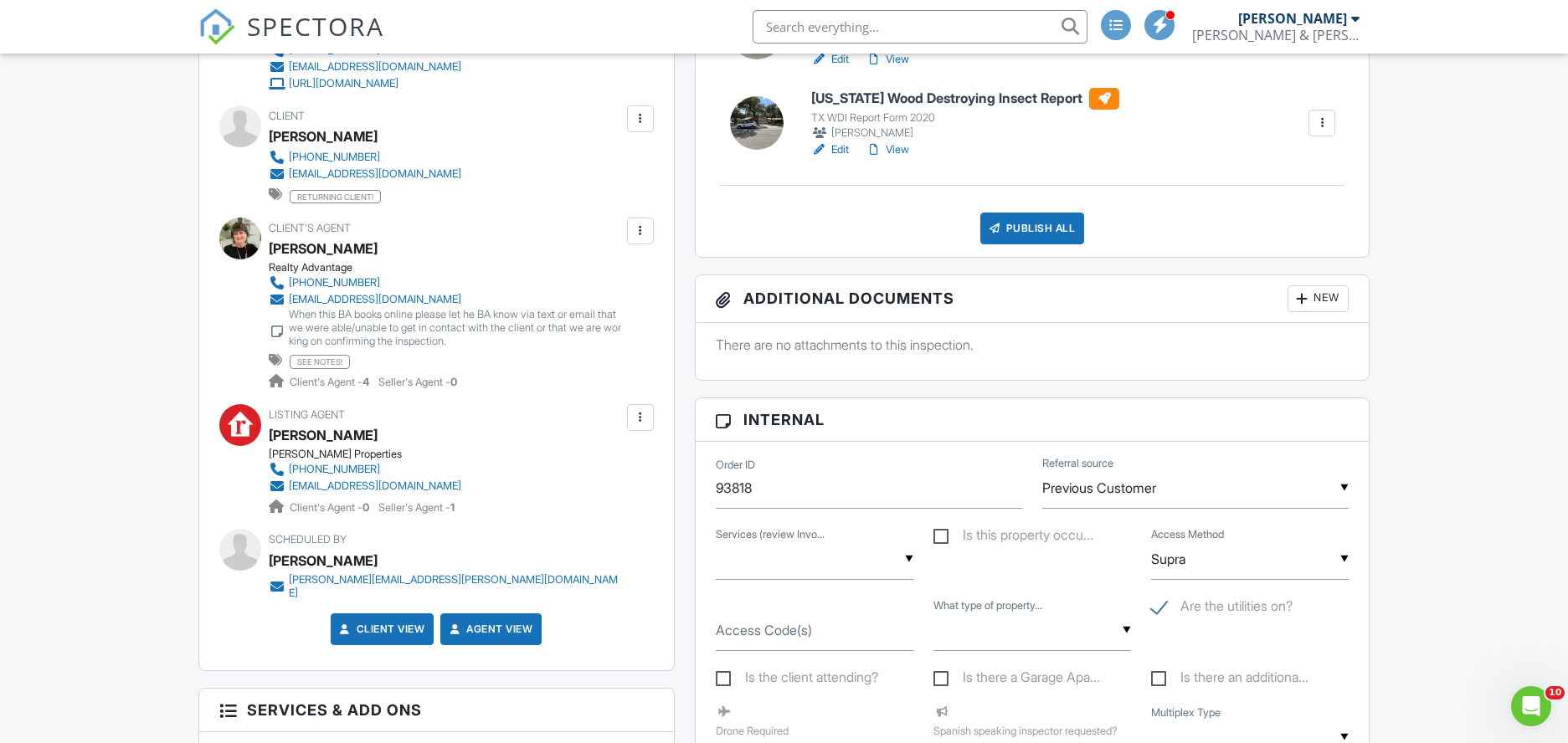
scroll to position [0, 0]
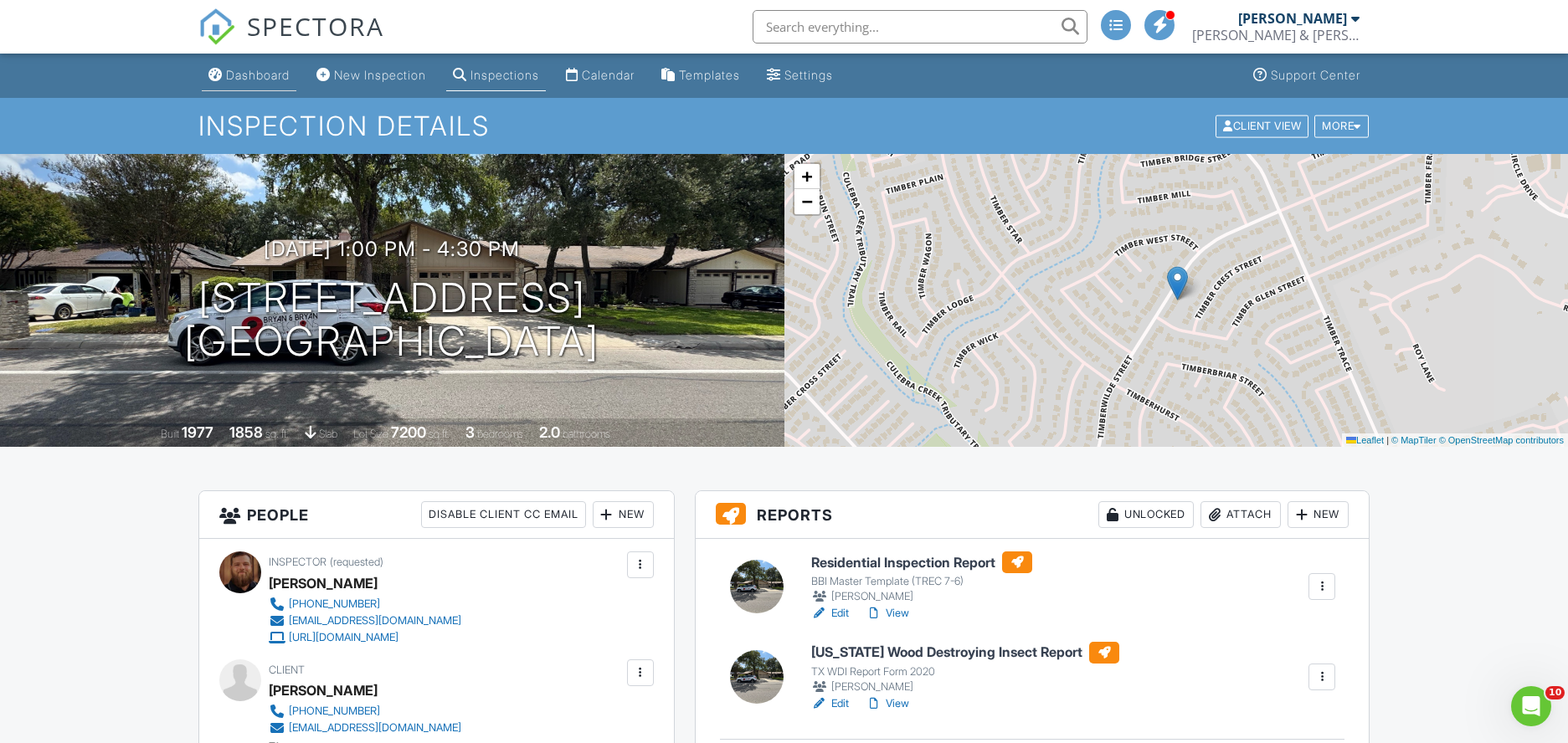
click at [265, 74] on div "Dashboard" at bounding box center [258, 74] width 64 height 14
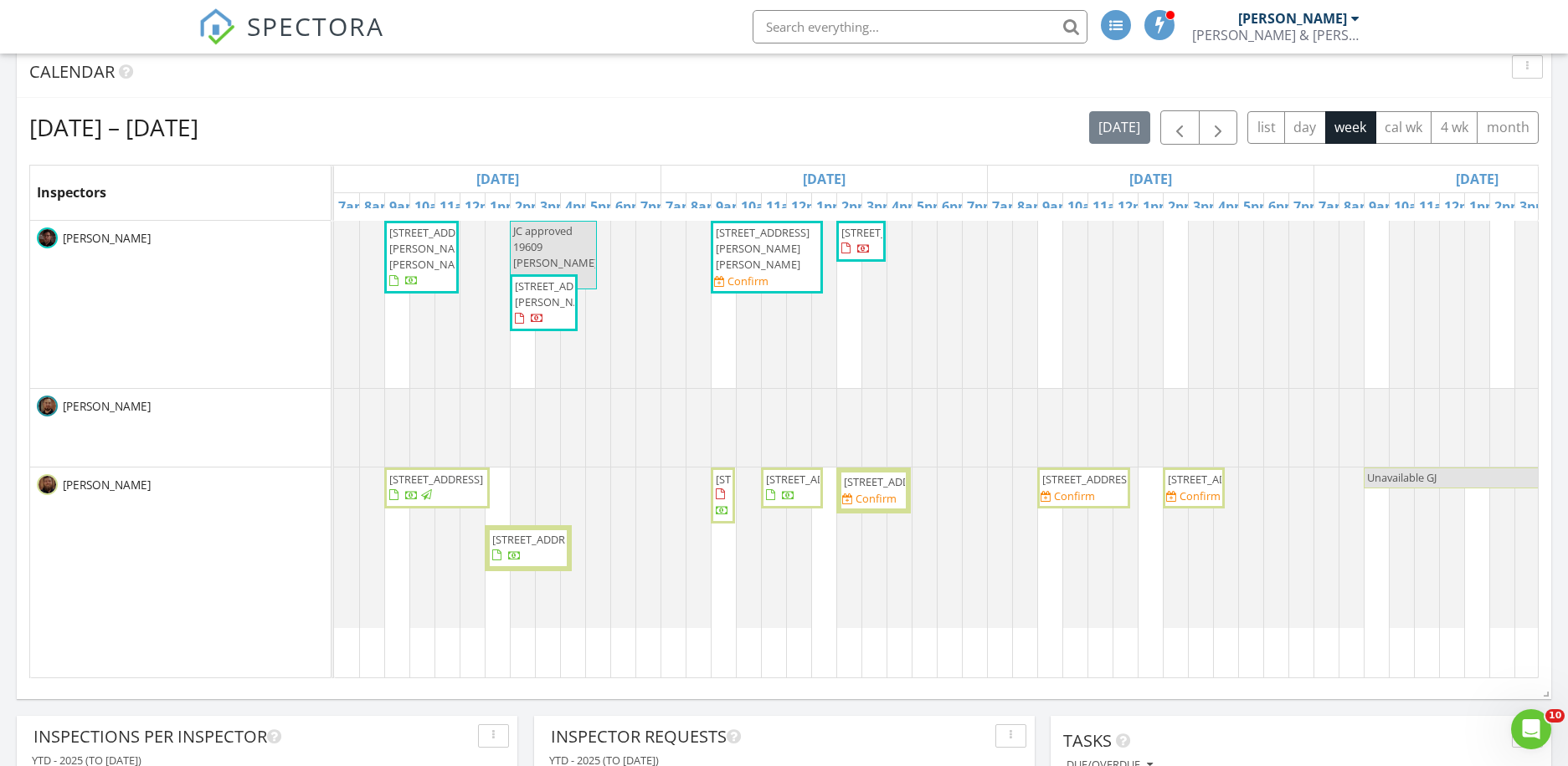
scroll to position [819, 0]
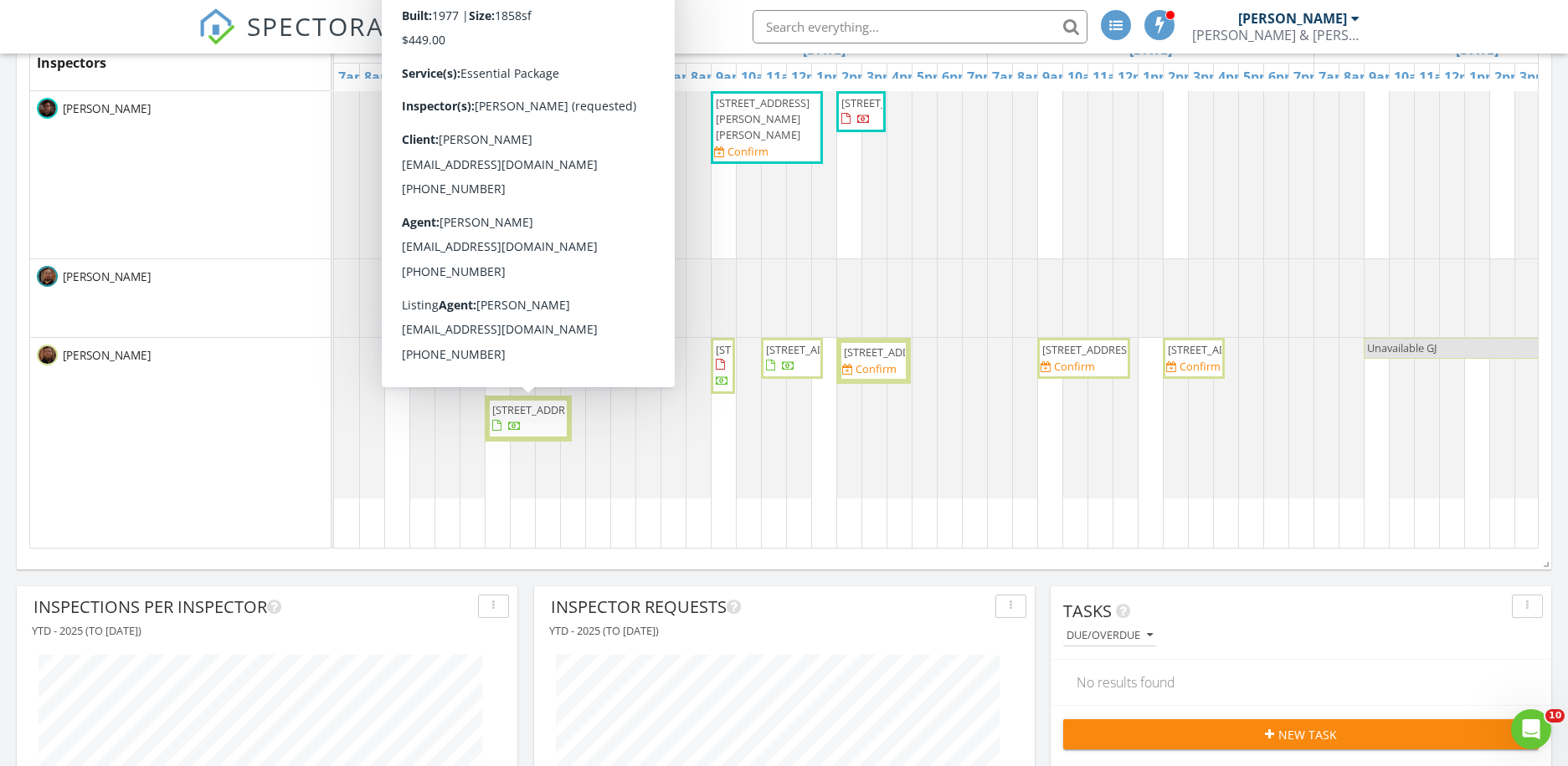
click at [541, 435] on span "[STREET_ADDRESS]" at bounding box center [528, 418] width 76 height 32
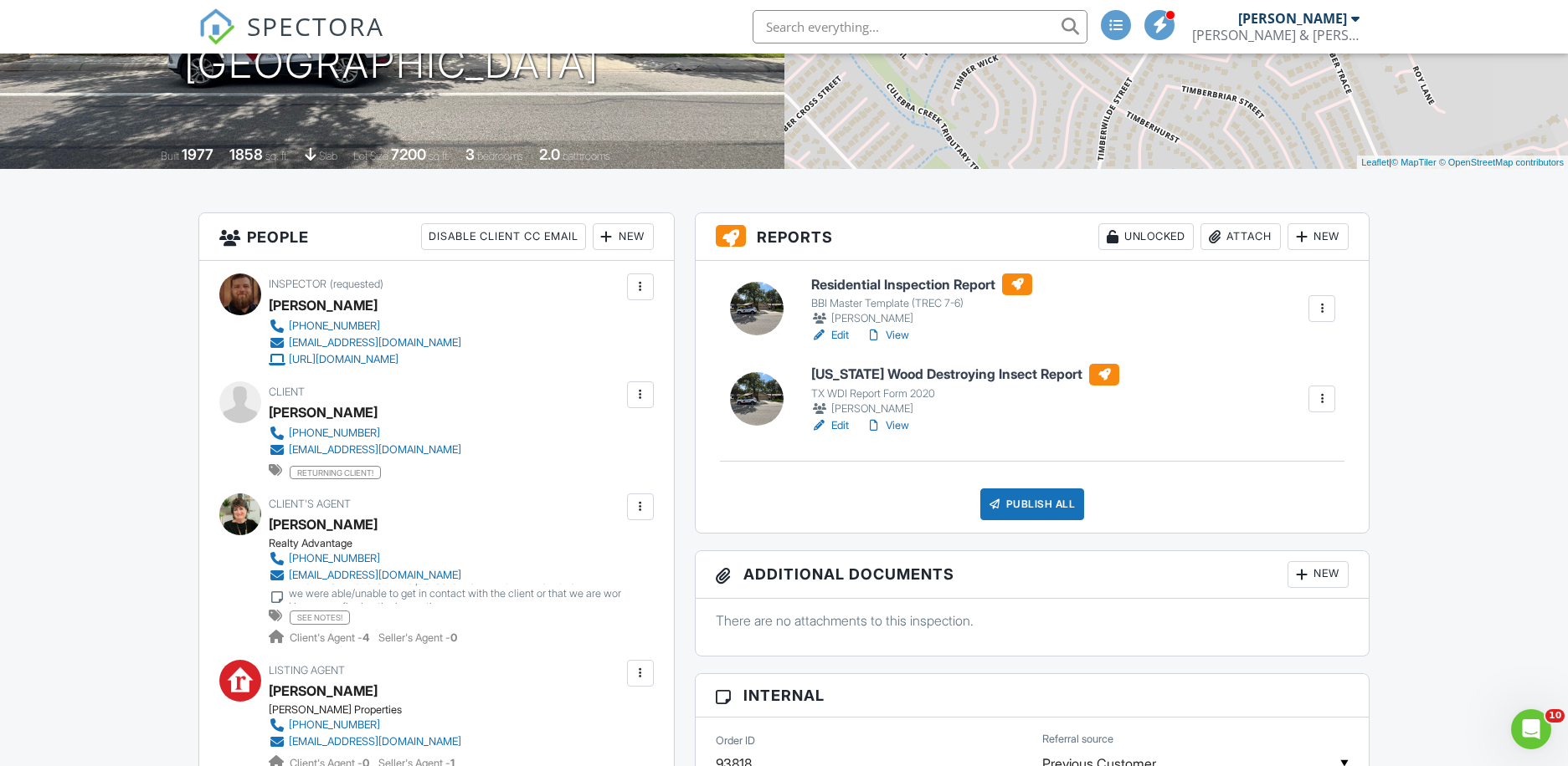
scroll to position [305, 0]
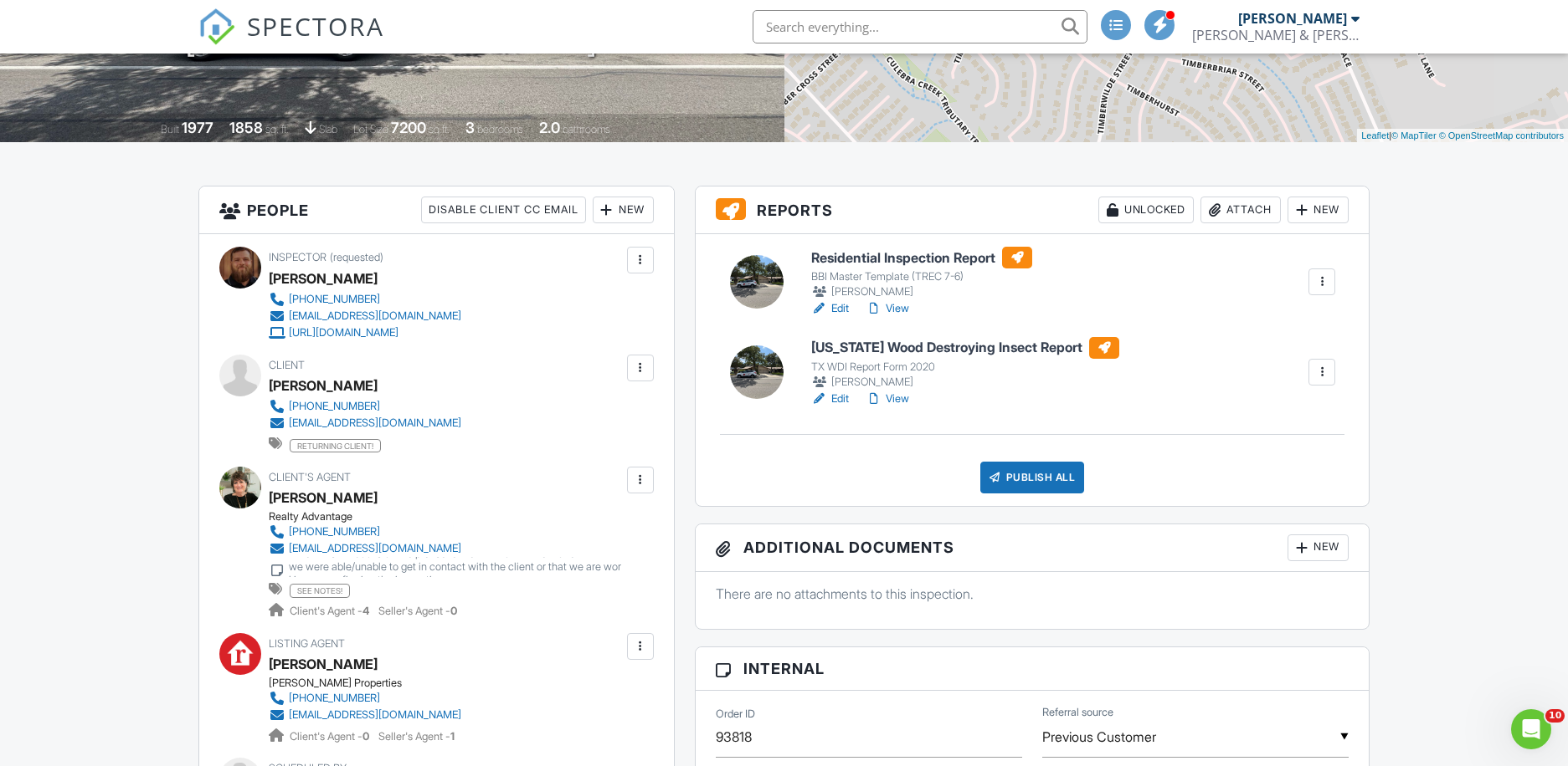
click at [899, 308] on link "View" at bounding box center [887, 308] width 43 height 17
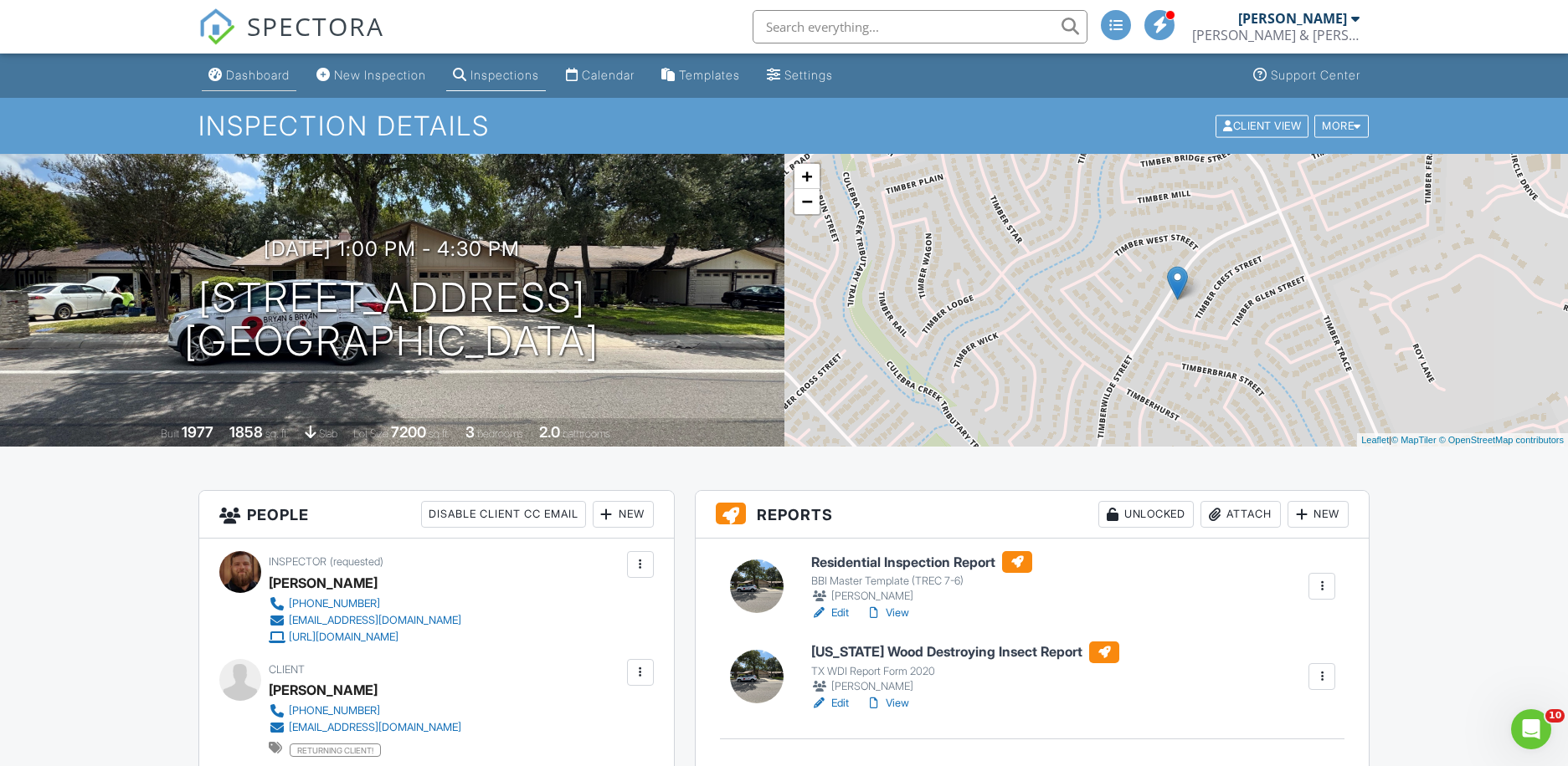
click at [246, 84] on link "Dashboard" at bounding box center [248, 76] width 94 height 31
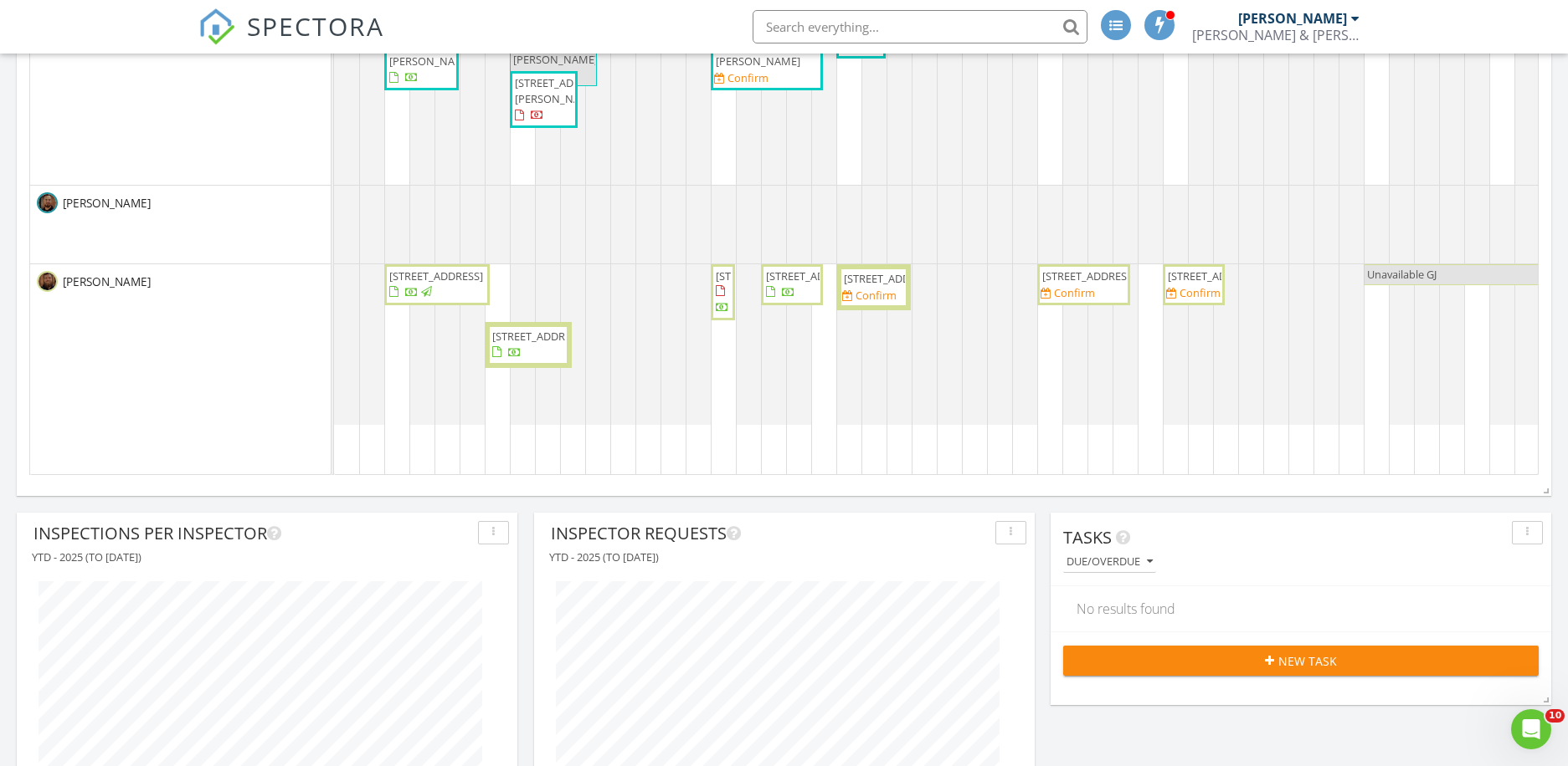
scroll to position [764, 0]
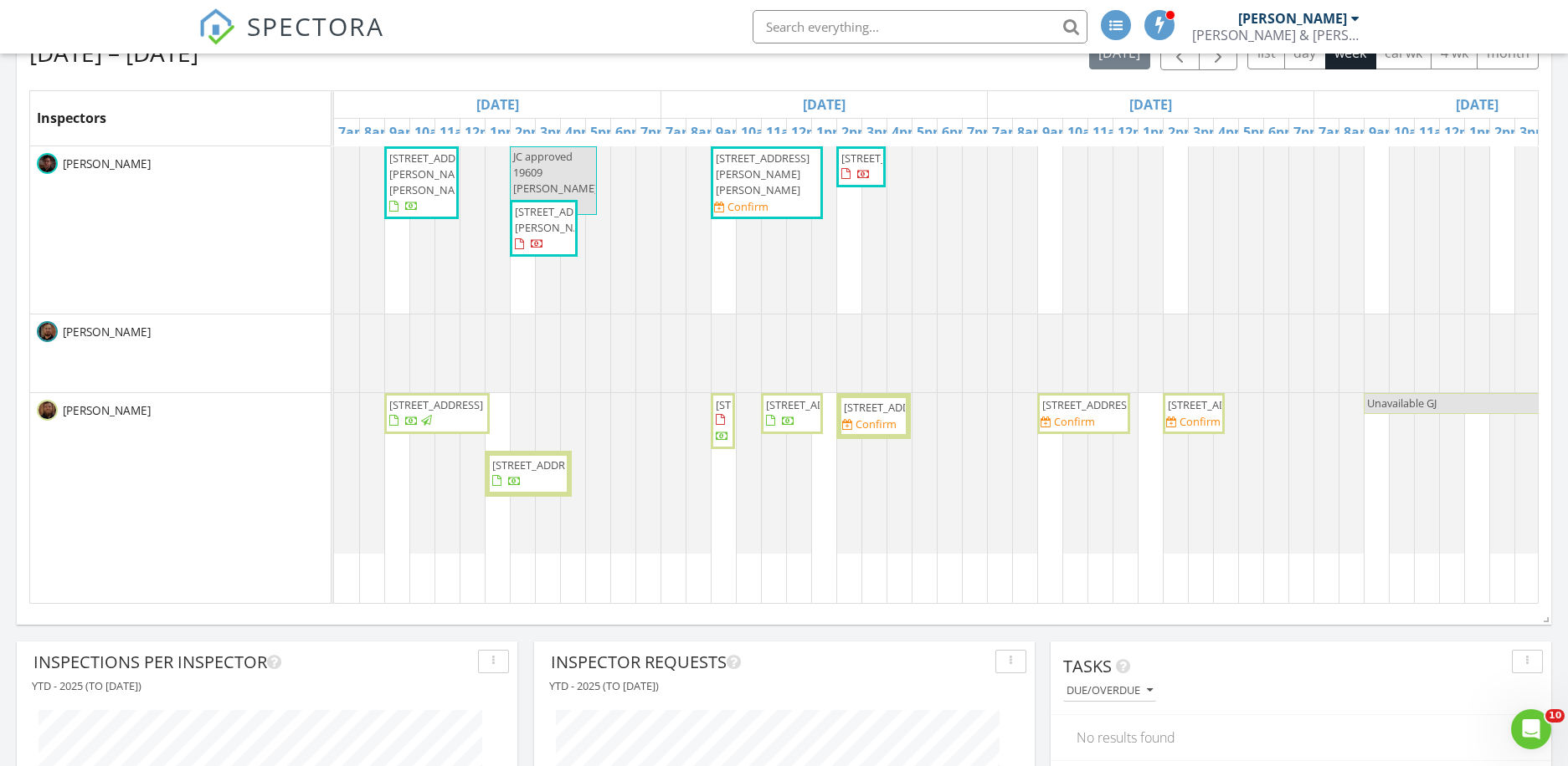
click at [532, 473] on span "[STREET_ADDRESS]" at bounding box center [539, 465] width 94 height 15
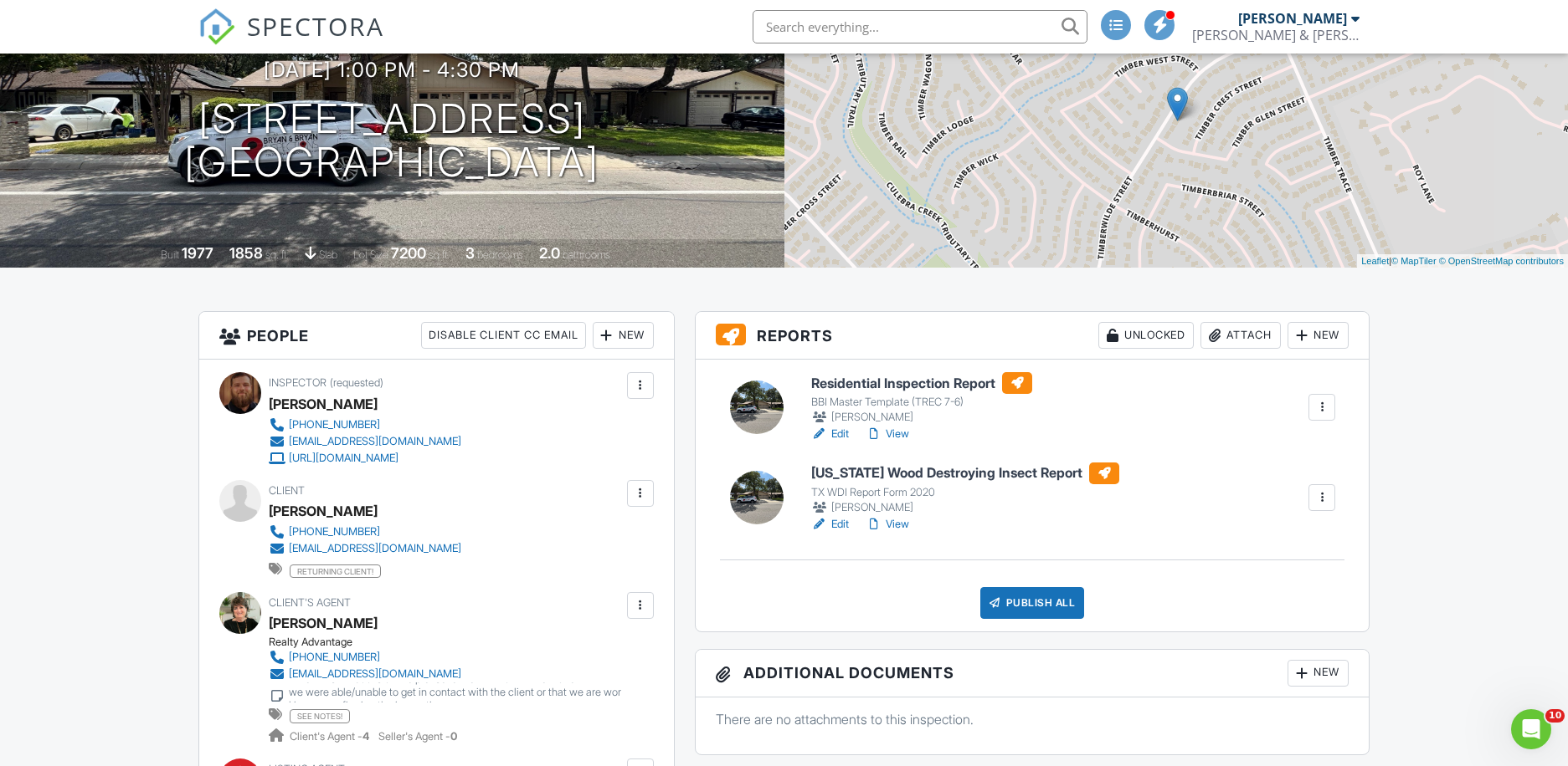
click at [898, 436] on link "View" at bounding box center [887, 434] width 43 height 17
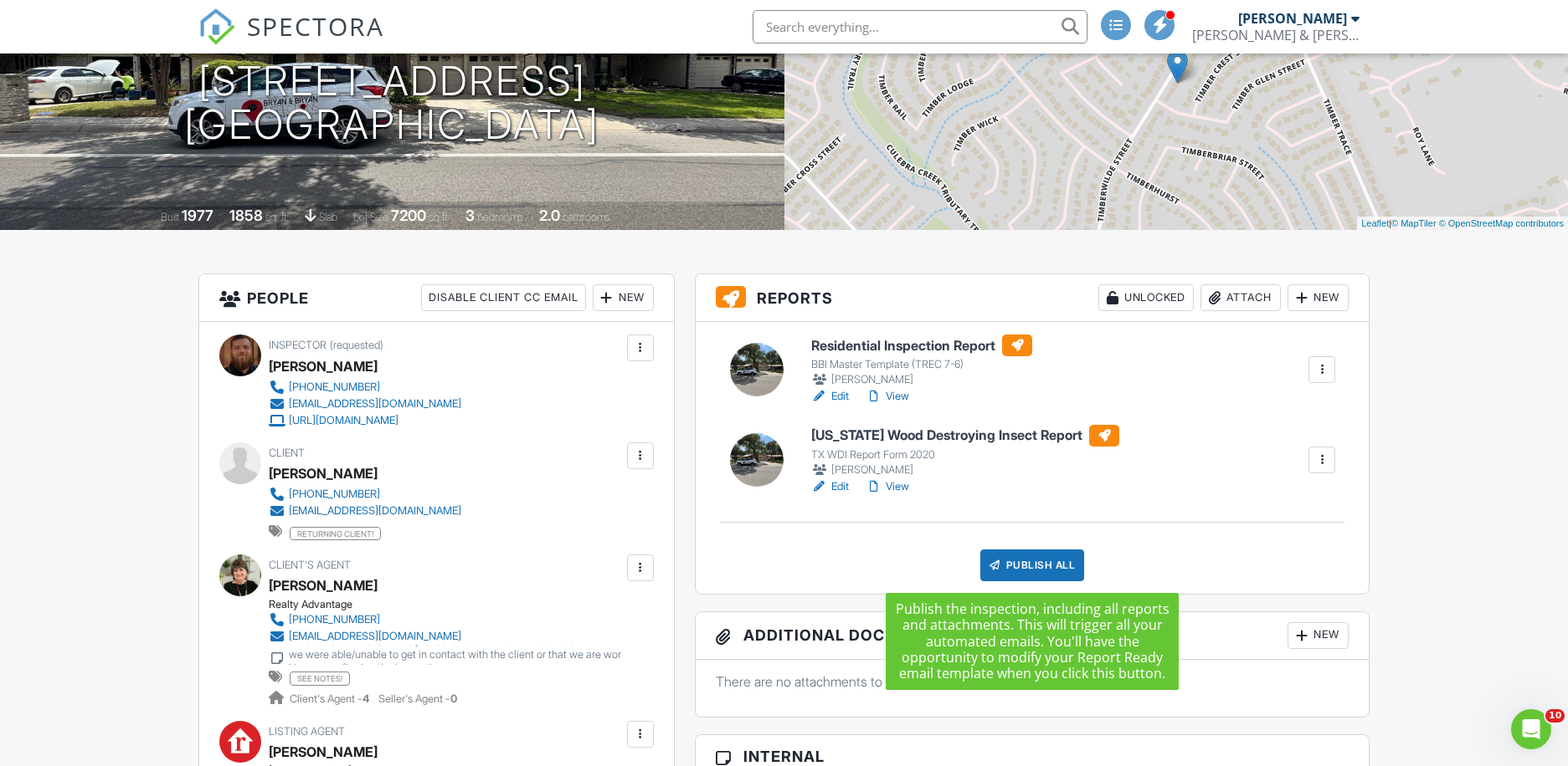
click at [1024, 565] on div "Publish All" at bounding box center [1031, 566] width 104 height 31
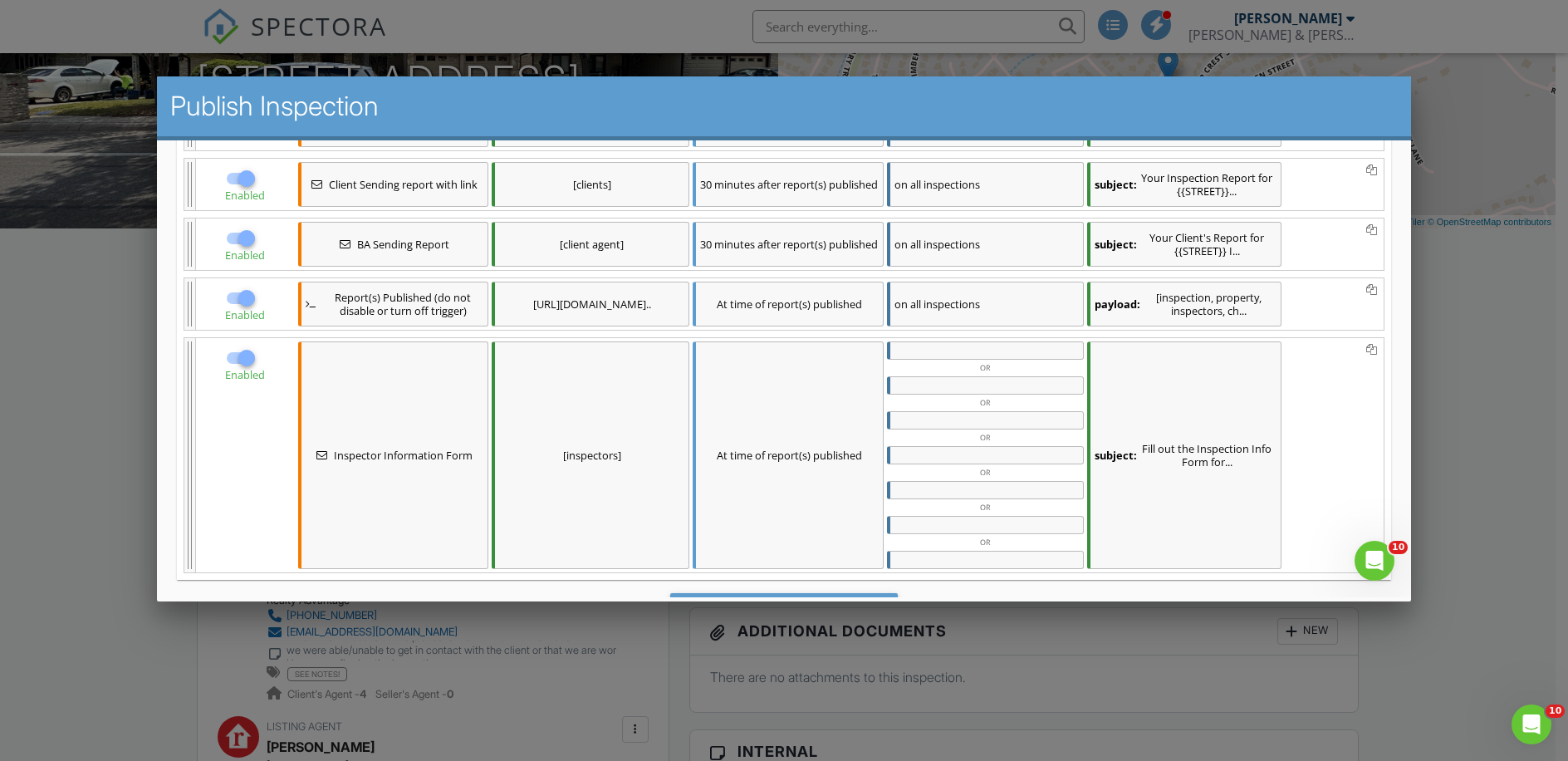
scroll to position [431, 0]
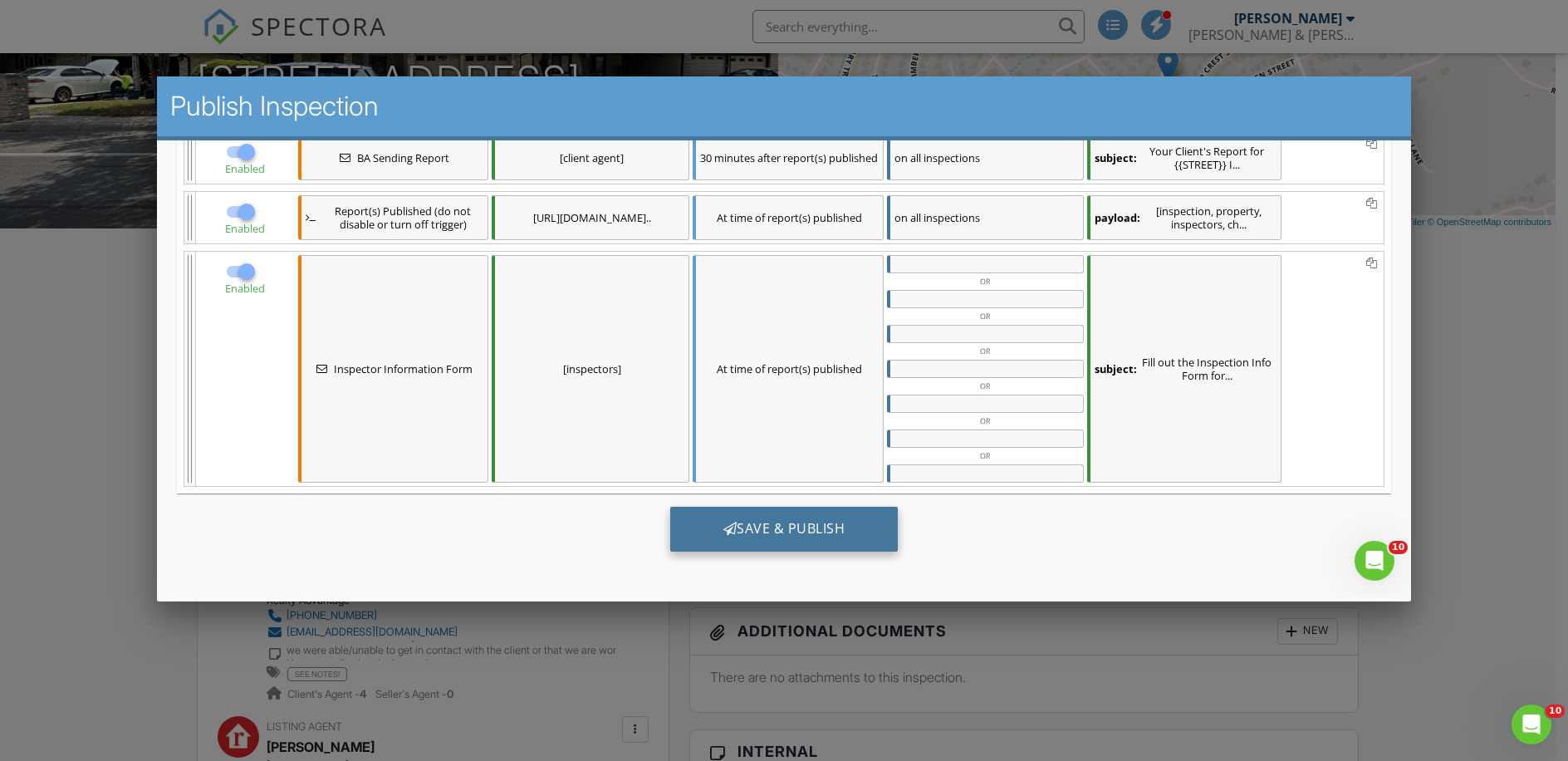
click at [851, 523] on div "Save & Publish" at bounding box center [784, 528] width 228 height 45
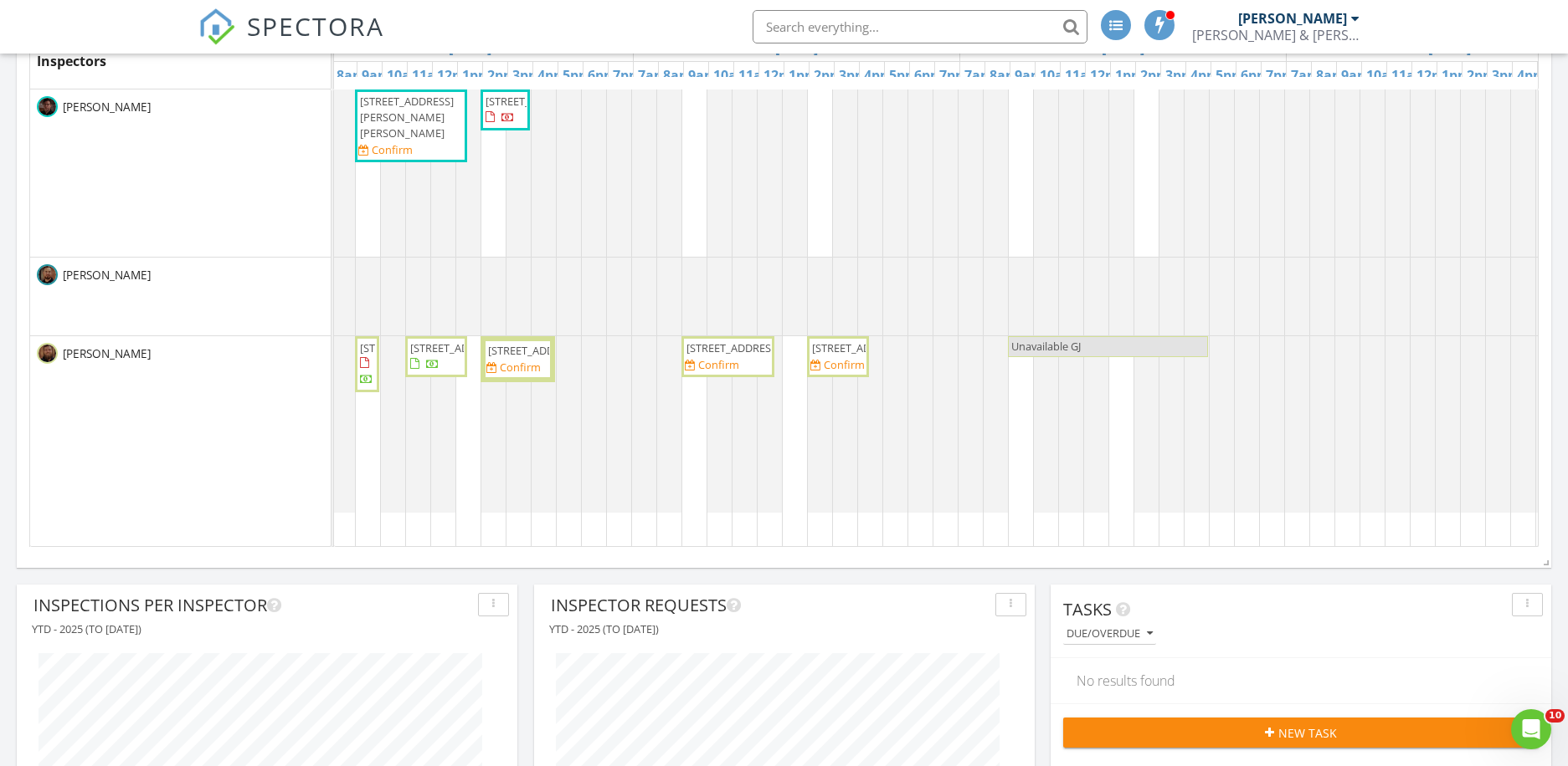
scroll to position [0, 356]
click at [723, 558] on div "Aug 27 – Sep 2, 2025 today list day week cal wk 4 wk month Inspectors Wed 8/27 …" at bounding box center [783, 263] width 1534 height 593
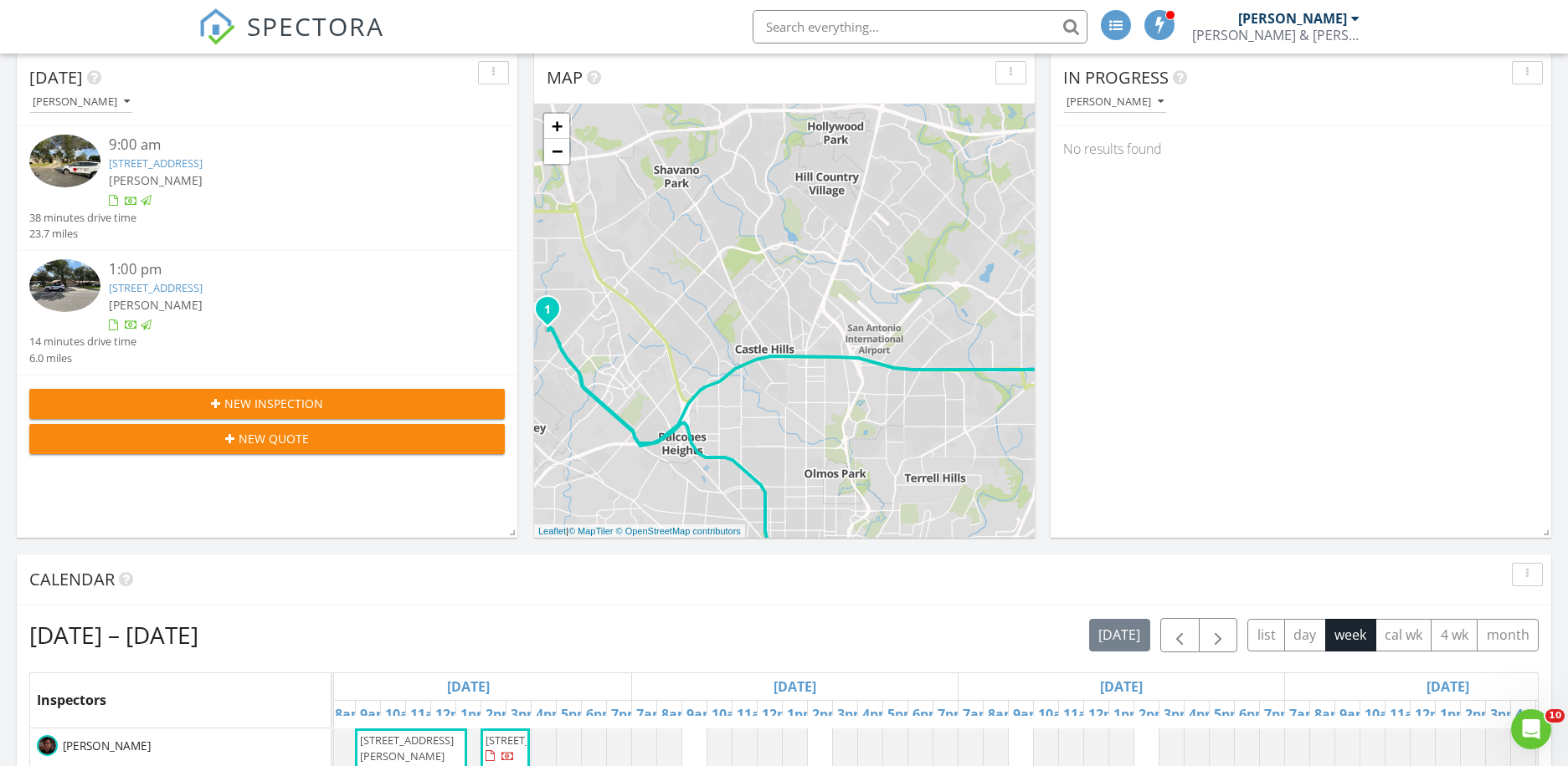
scroll to position [0, 0]
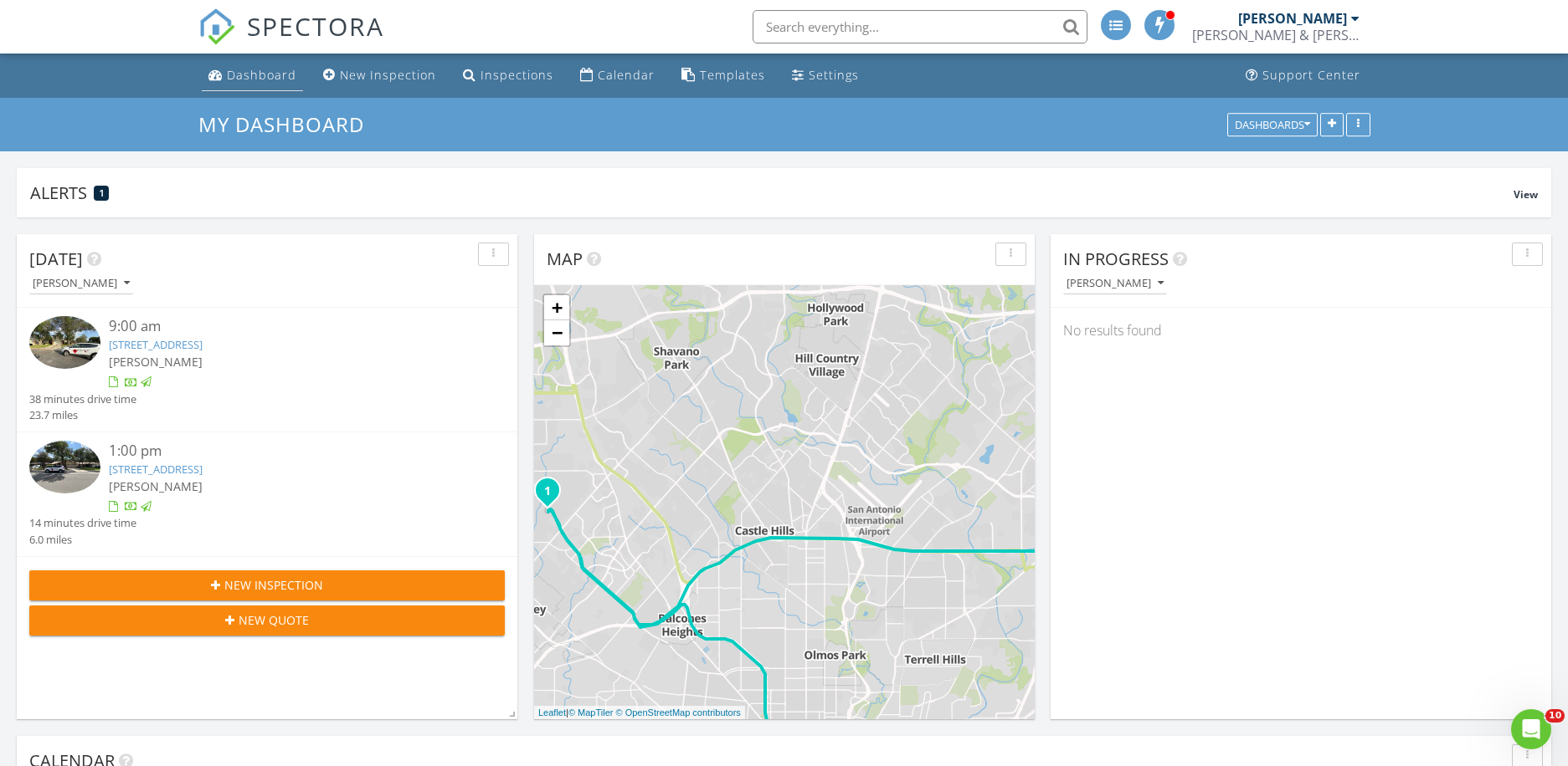
click at [268, 82] on div "Dashboard" at bounding box center [261, 75] width 69 height 16
